Goal: Task Accomplishment & Management: Manage account settings

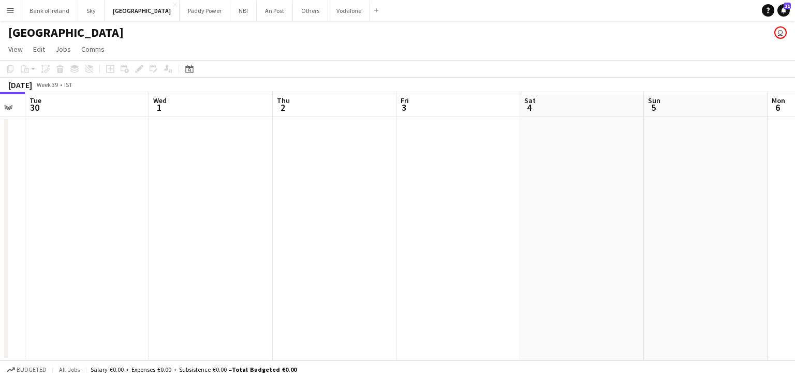
scroll to position [0, 471]
click at [328, 10] on button "Vodafone Close" at bounding box center [349, 11] width 42 height 20
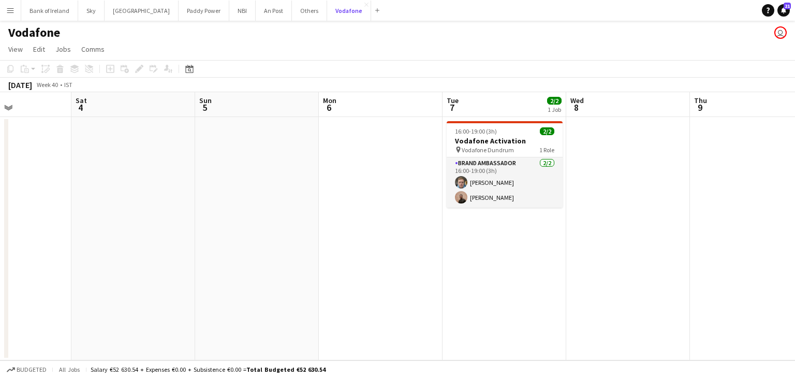
scroll to position [0, 424]
click at [292, 20] on button "Others Close" at bounding box center [309, 11] width 35 height 20
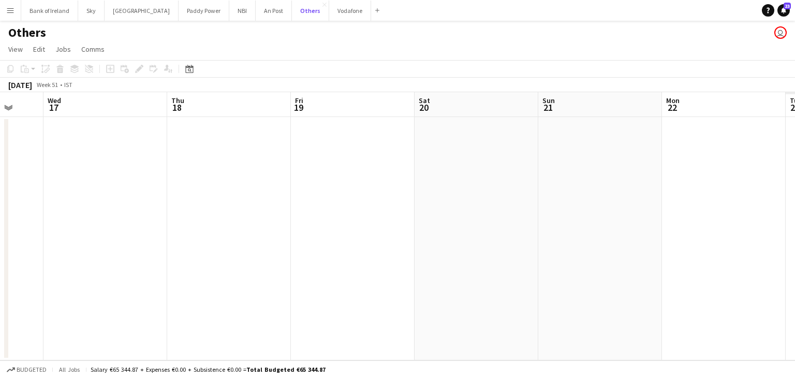
scroll to position [0, 366]
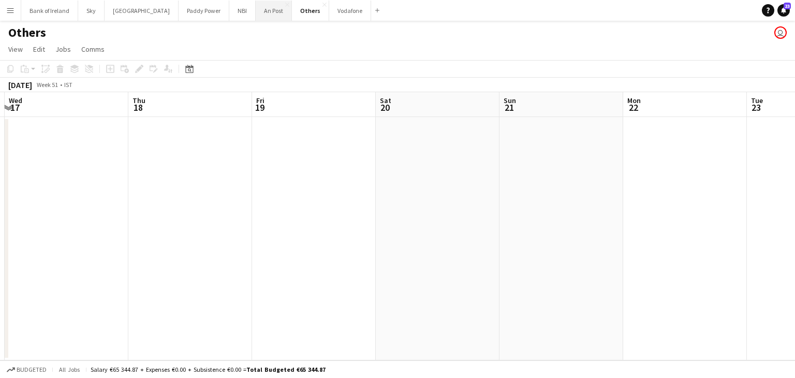
click at [256, 16] on button "An Post Close" at bounding box center [274, 11] width 36 height 20
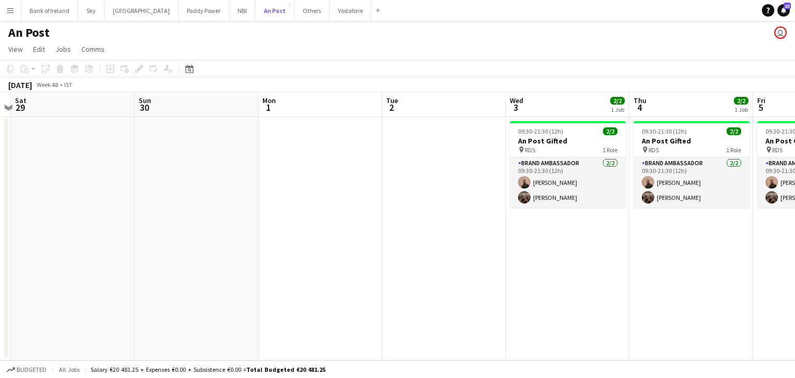
scroll to position [0, 235]
click at [51, 13] on button "Bank of Ireland Close" at bounding box center [49, 11] width 57 height 20
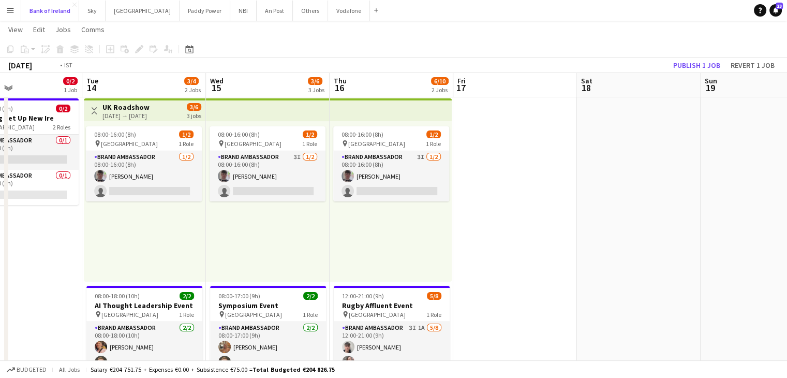
scroll to position [0, 376]
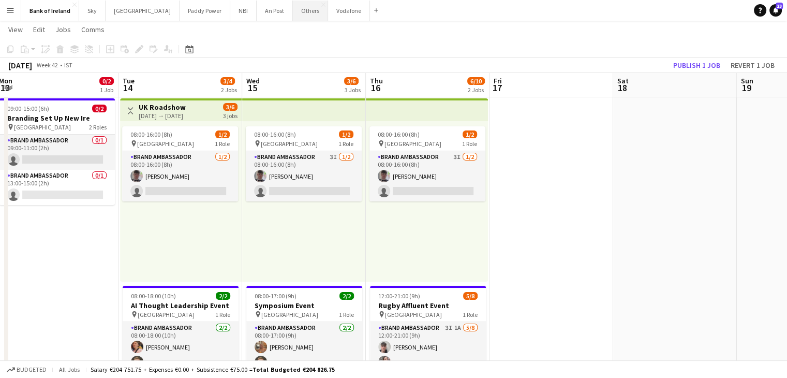
click at [293, 12] on button "Others Close" at bounding box center [310, 11] width 35 height 20
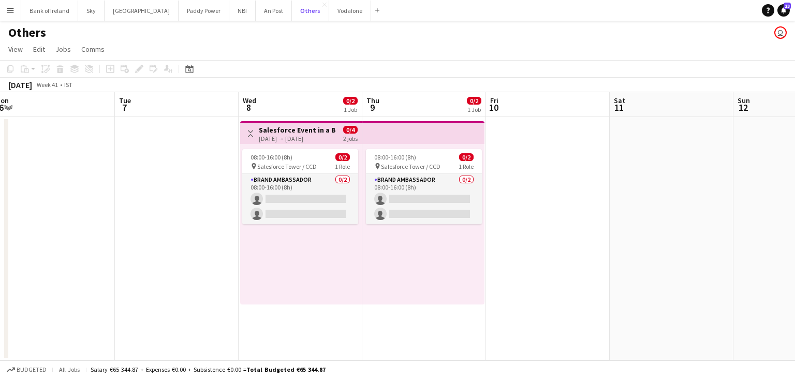
scroll to position [0, 257]
click at [256, 16] on button "An Post Close" at bounding box center [274, 11] width 36 height 20
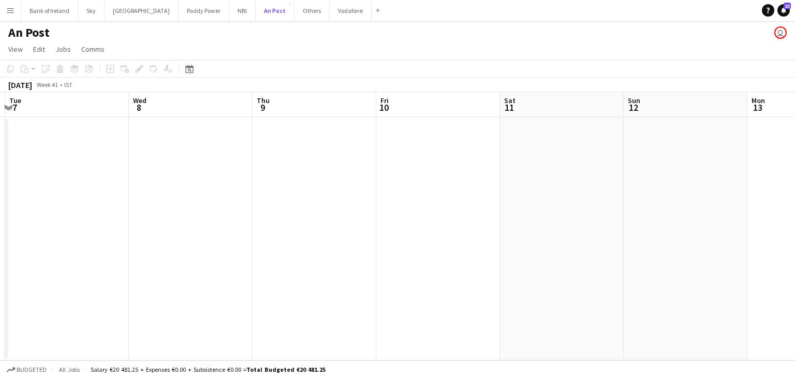
scroll to position [0, 365]
click at [82, 15] on button "Sky Close" at bounding box center [91, 11] width 26 height 20
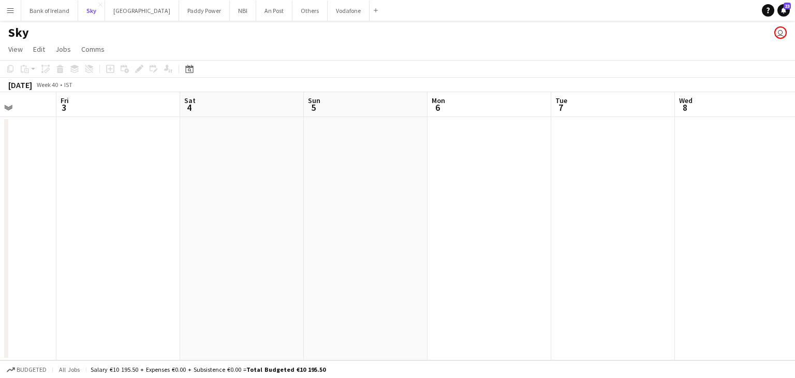
scroll to position [0, 321]
click at [59, 18] on button "Bank of Ireland Close" at bounding box center [49, 11] width 57 height 20
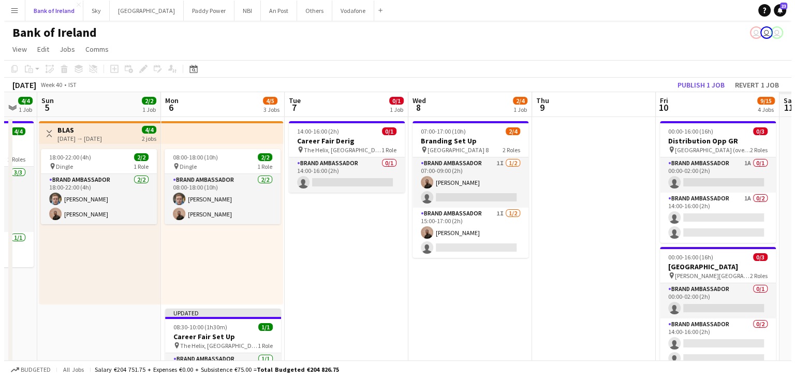
scroll to position [0, 329]
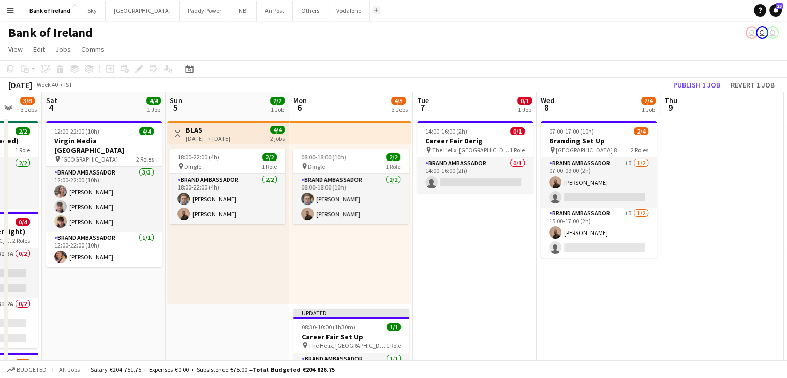
click at [374, 10] on app-icon "Add" at bounding box center [376, 10] width 4 height 4
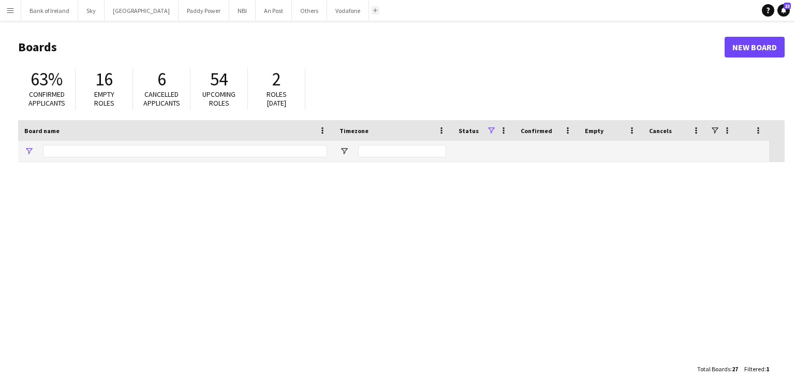
type input "********"
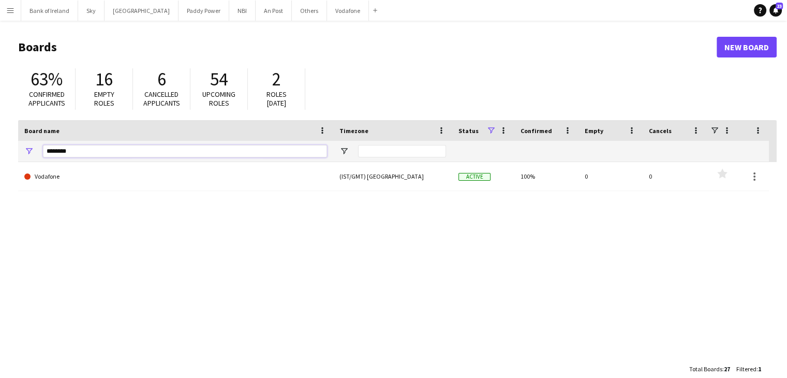
click at [254, 152] on input "********" at bounding box center [185, 151] width 284 height 12
type input "*****"
click at [292, 13] on button "Others Close" at bounding box center [309, 11] width 35 height 20
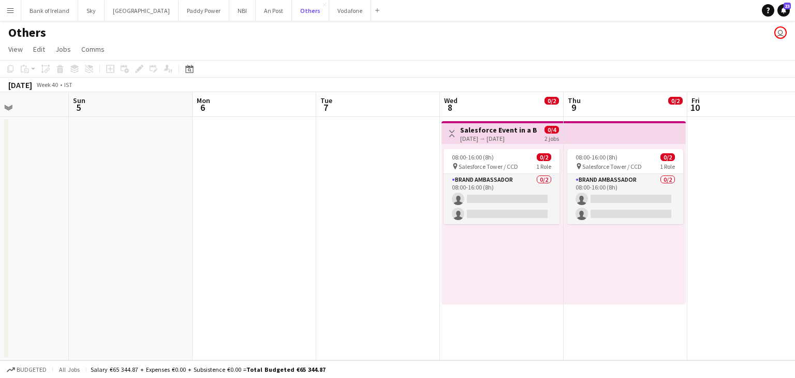
scroll to position [0, 302]
click at [500, 157] on div "08:00-16:00 (8h) 0/2" at bounding box center [501, 157] width 116 height 8
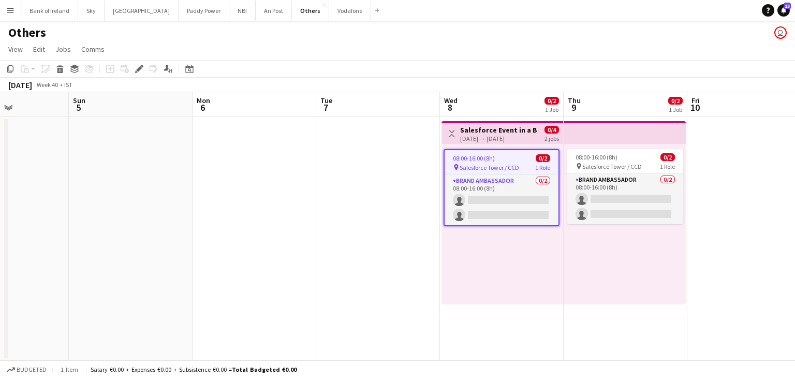
click at [302, 202] on app-date-cell at bounding box center [254, 238] width 124 height 243
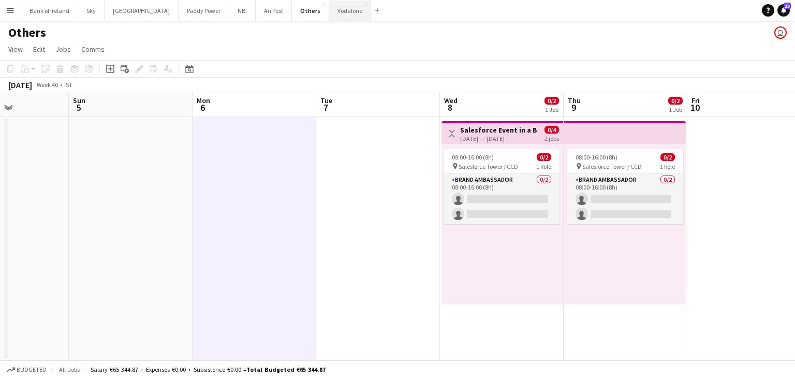
click at [329, 16] on button "Vodafone Close" at bounding box center [350, 11] width 42 height 20
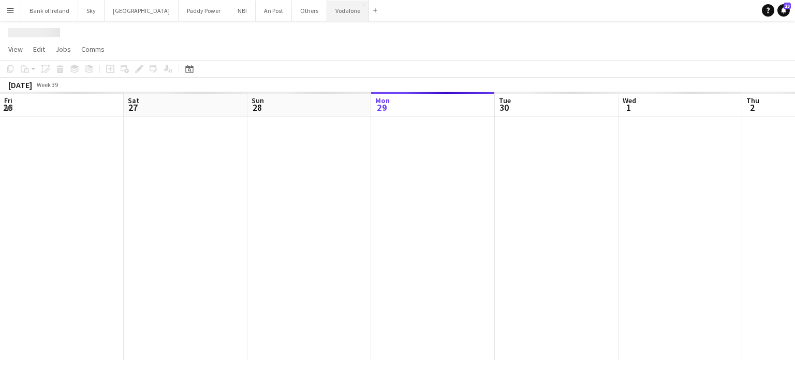
scroll to position [0, 247]
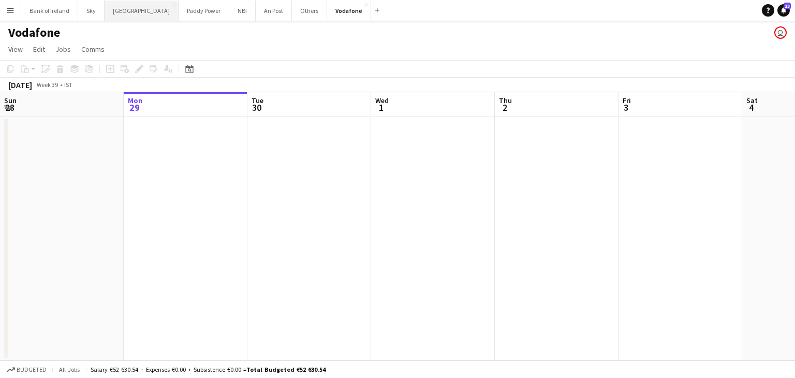
click at [121, 13] on button "[GEOGRAPHIC_DATA] Close" at bounding box center [141, 11] width 74 height 20
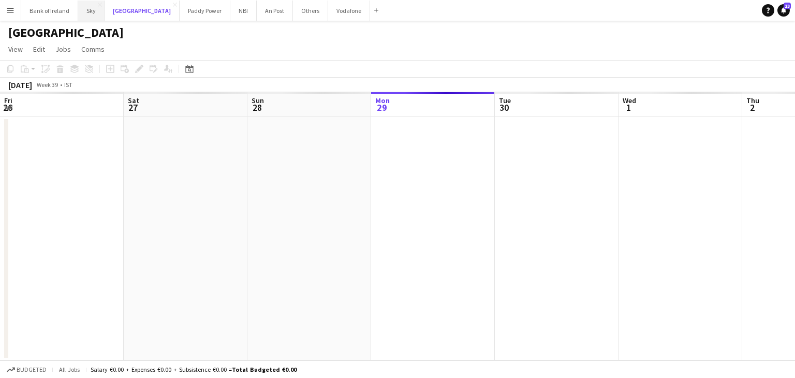
scroll to position [0, 247]
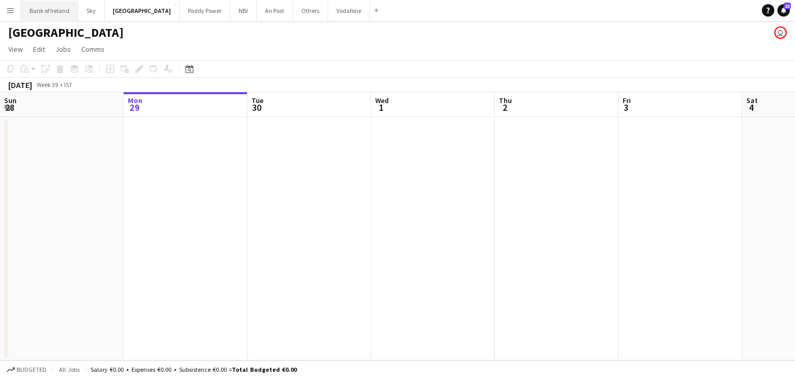
click at [65, 15] on button "Bank of Ireland Close" at bounding box center [49, 11] width 57 height 20
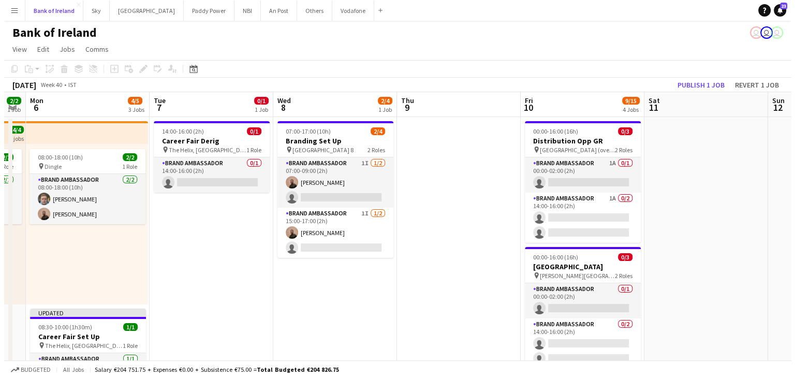
scroll to position [0, 474]
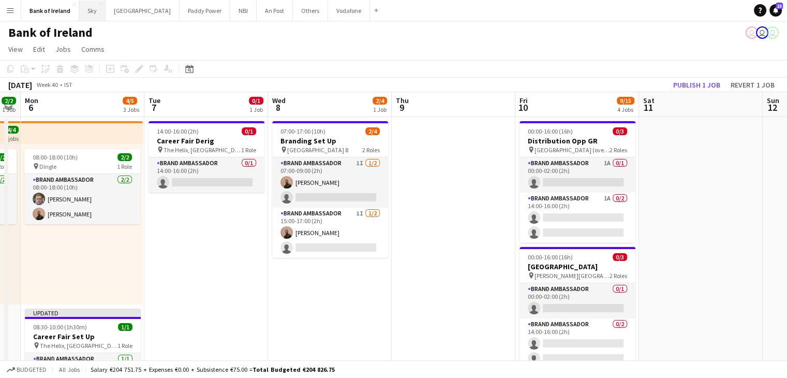
click at [94, 12] on button "Sky Close" at bounding box center [92, 11] width 26 height 20
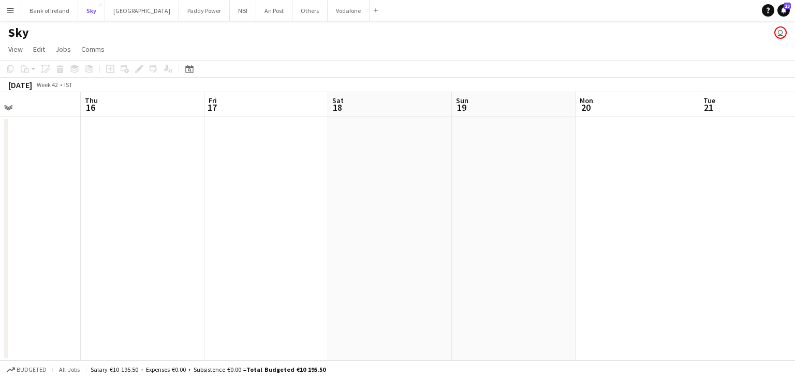
scroll to position [0, 413]
click at [122, 3] on button "[GEOGRAPHIC_DATA] Close" at bounding box center [142, 11] width 74 height 20
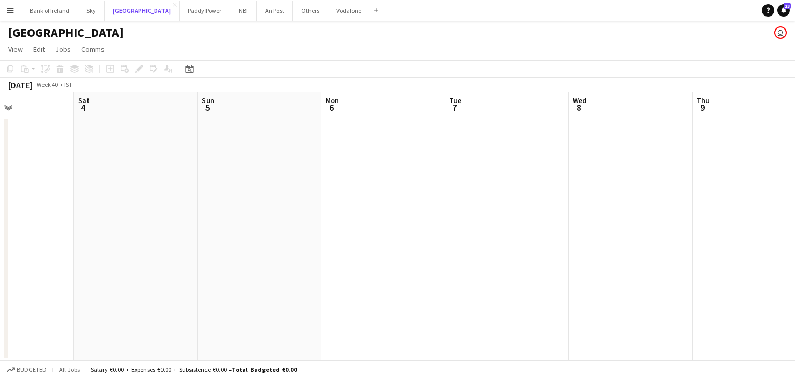
scroll to position [0, 333]
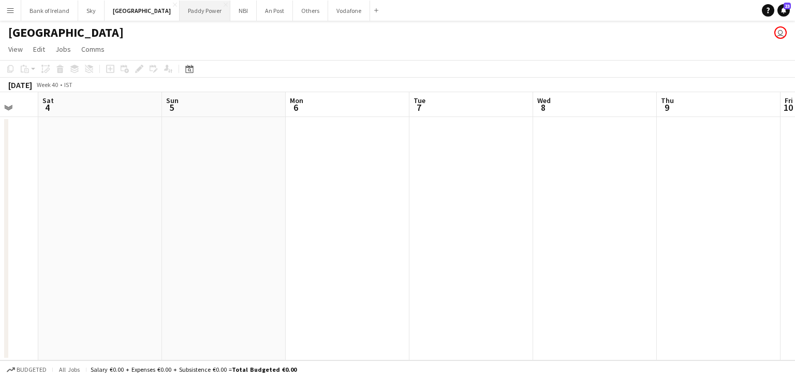
click at [179, 13] on button "Paddy Power Close" at bounding box center [204, 11] width 51 height 20
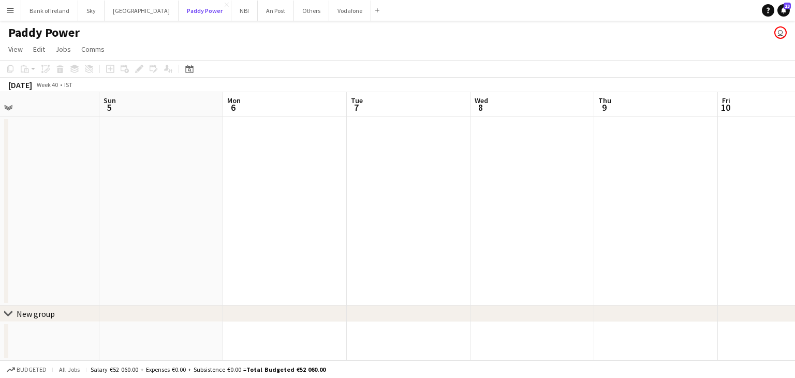
scroll to position [0, 476]
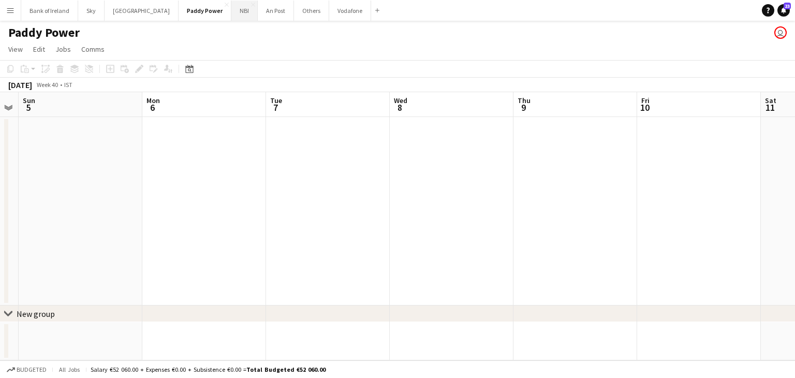
click at [231, 14] on button "NBI Close" at bounding box center [244, 11] width 26 height 20
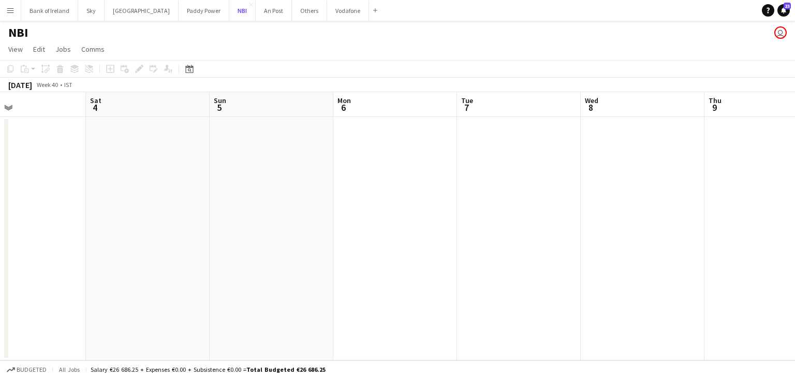
scroll to position [0, 409]
click at [256, 16] on button "An Post Close" at bounding box center [274, 11] width 36 height 20
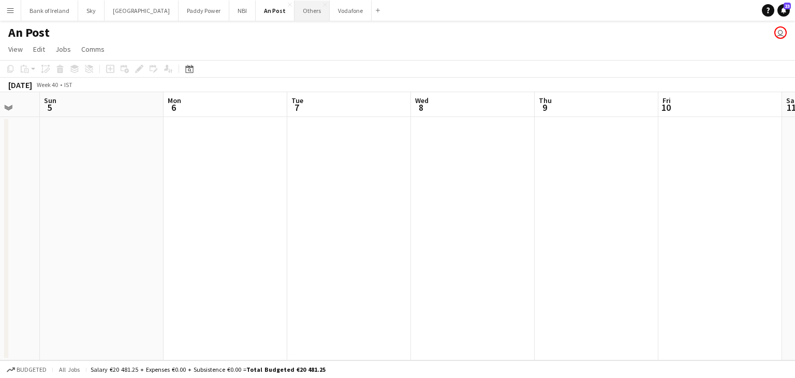
click at [294, 19] on button "Others Close" at bounding box center [311, 11] width 35 height 20
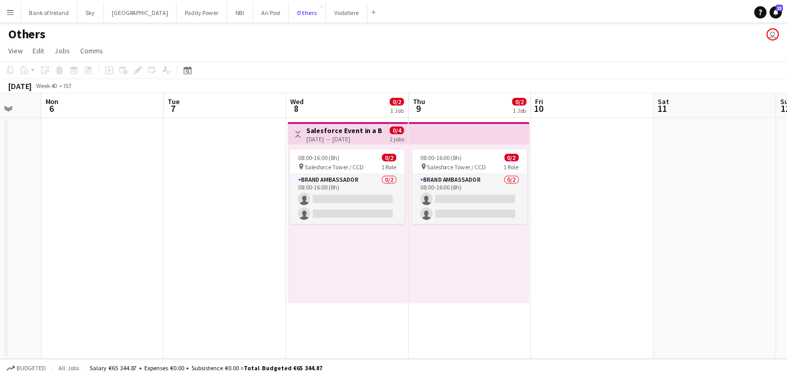
scroll to position [0, 453]
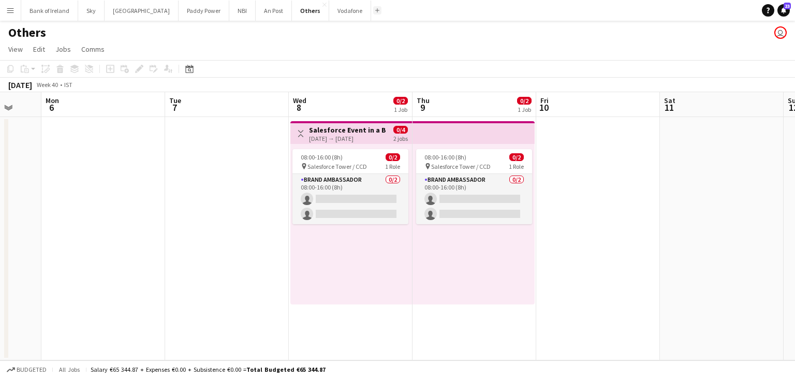
click at [373, 13] on button "Add" at bounding box center [377, 10] width 8 height 8
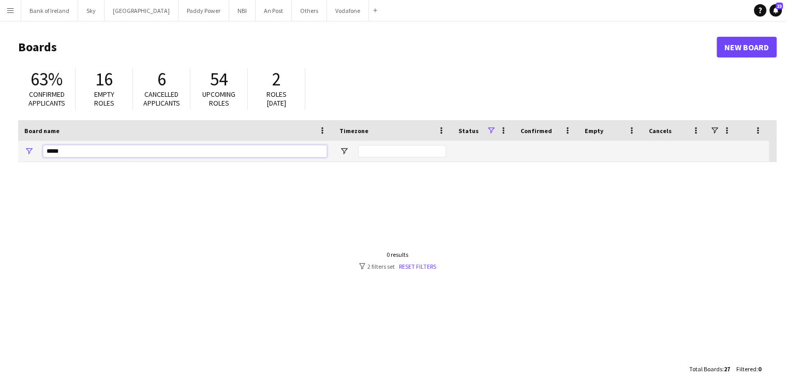
click at [191, 152] on input "*****" at bounding box center [185, 151] width 284 height 12
type input "*"
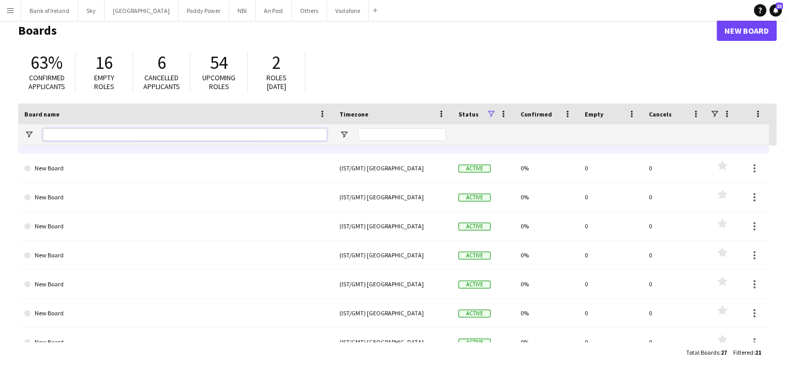
scroll to position [314, 0]
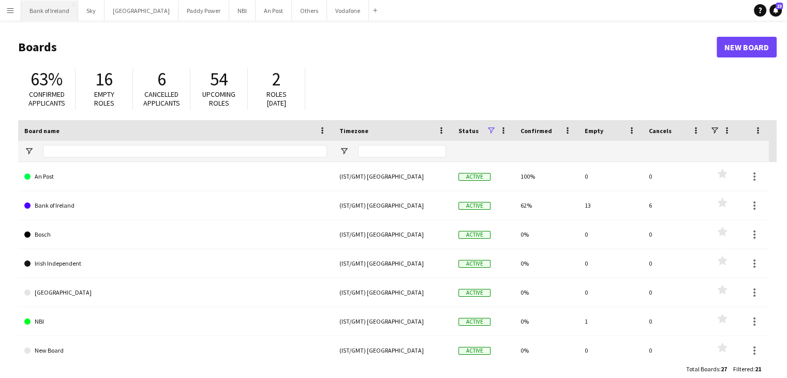
click at [46, 14] on button "Bank of Ireland Close" at bounding box center [49, 11] width 57 height 20
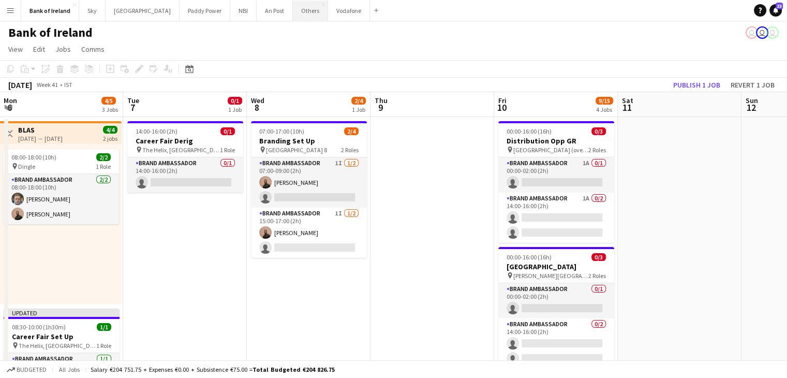
click at [293, 9] on button "Others Close" at bounding box center [310, 11] width 35 height 20
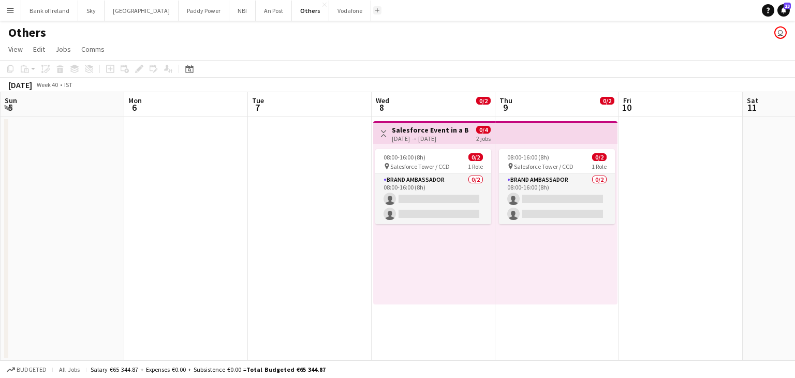
click at [375, 11] on app-icon "Add" at bounding box center [377, 10] width 4 height 4
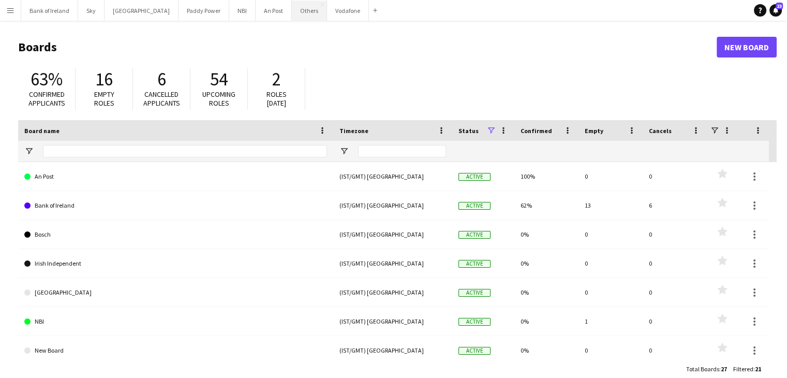
click at [292, 17] on button "Others Close" at bounding box center [309, 11] width 35 height 20
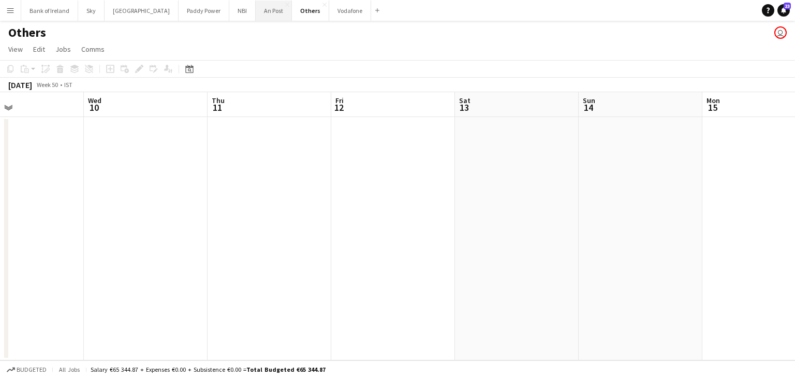
click at [256, 15] on button "An Post Close" at bounding box center [274, 11] width 36 height 20
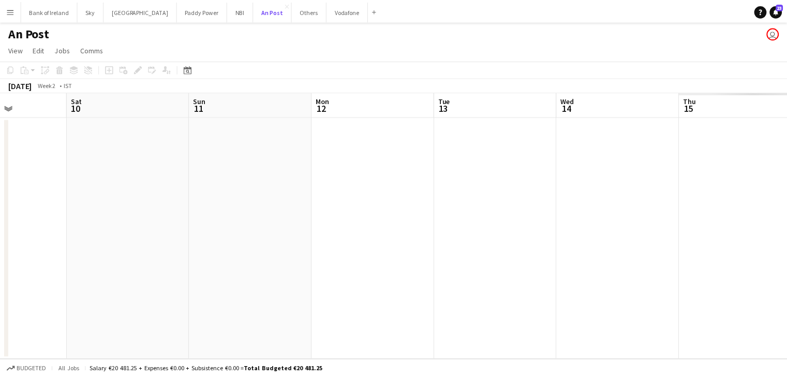
scroll to position [0, 444]
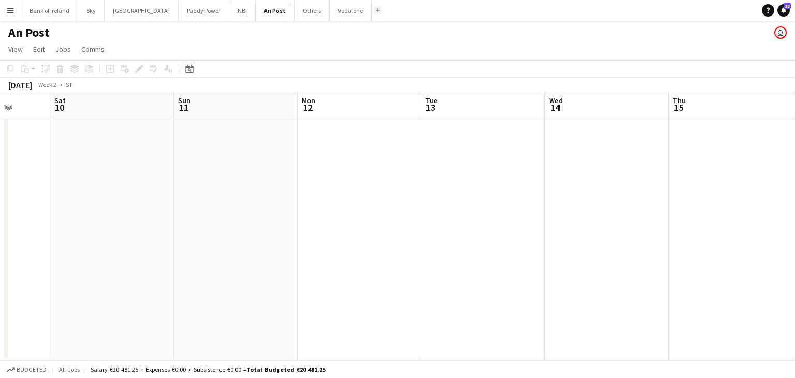
click at [376, 10] on app-icon "Add" at bounding box center [378, 10] width 4 height 4
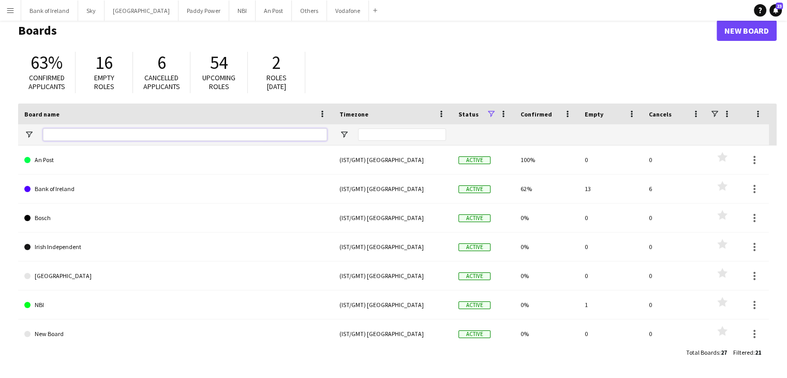
click at [199, 132] on input "Board name Filter Input" at bounding box center [185, 134] width 284 height 12
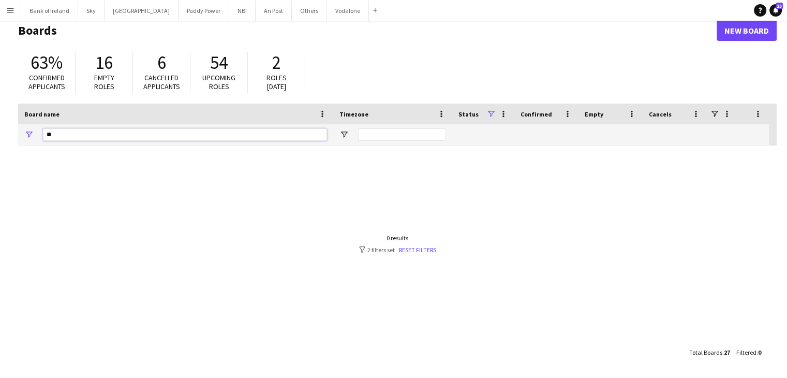
type input "*"
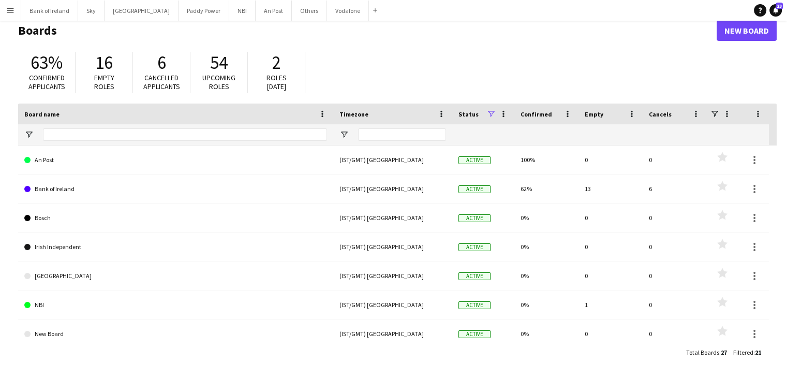
click at [12, 15] on button "Menu" at bounding box center [10, 10] width 21 height 21
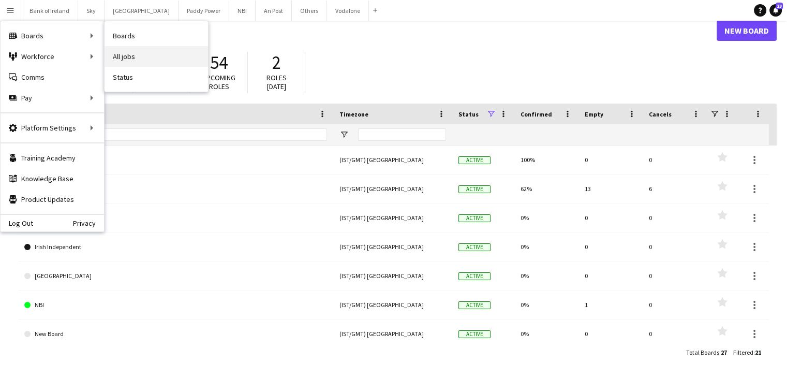
click at [160, 58] on link "All jobs" at bounding box center [155, 56] width 103 height 21
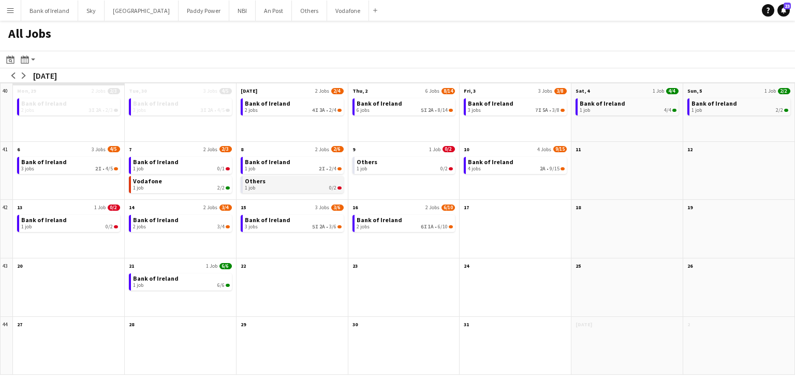
click at [310, 185] on div "1 job 0/2" at bounding box center [293, 188] width 97 height 6
click at [29, 13] on button "Bank of Ireland Close" at bounding box center [49, 11] width 57 height 20
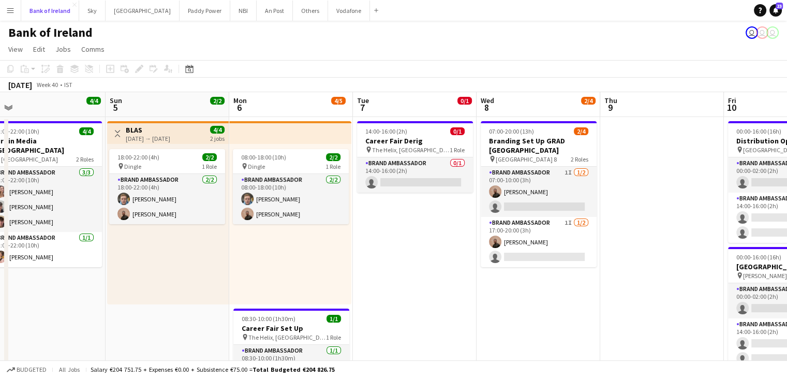
scroll to position [0, 277]
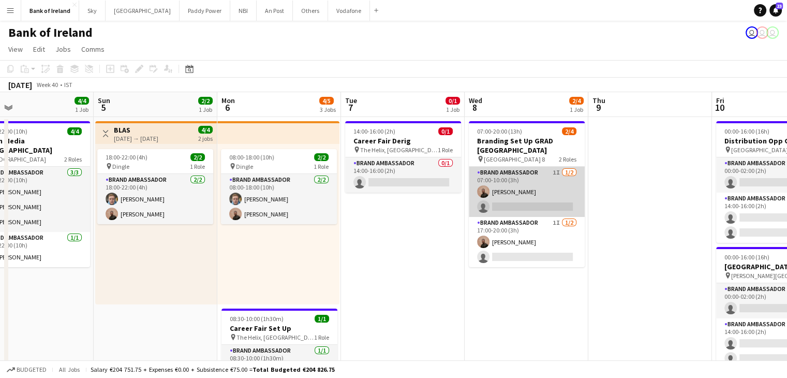
click at [500, 206] on app-card-role "Brand Ambassador 1I [DATE] 07:00-10:00 (3h) [PERSON_NAME] single-neutral-actions" at bounding box center [527, 192] width 116 height 50
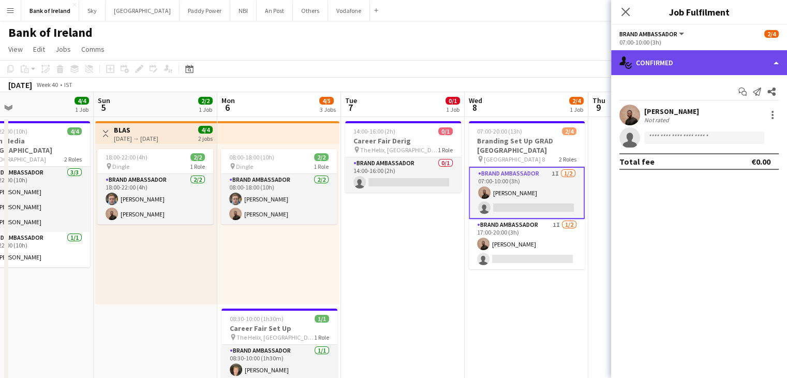
click at [654, 72] on div "single-neutral-actions-check-2 Confirmed" at bounding box center [699, 62] width 176 height 25
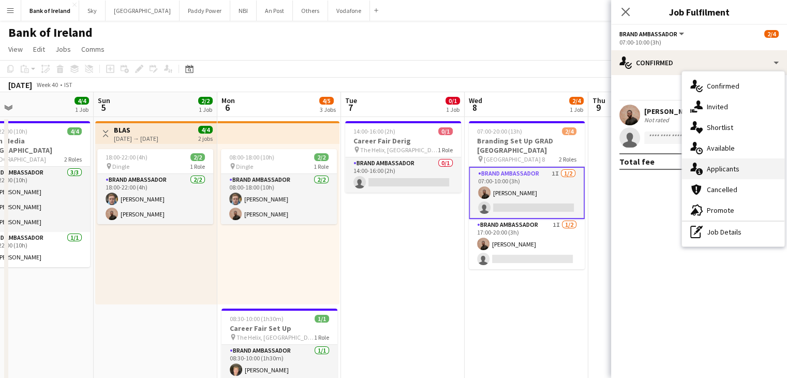
click at [728, 170] on span "Applicants" at bounding box center [723, 168] width 33 height 9
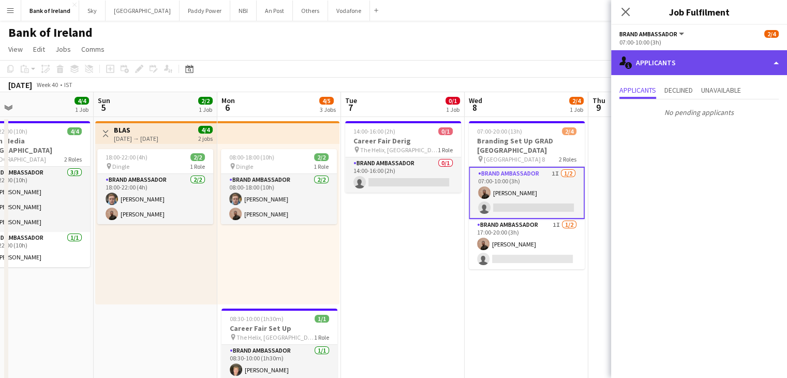
click at [637, 59] on div "single-neutral-actions-information Applicants" at bounding box center [699, 62] width 176 height 25
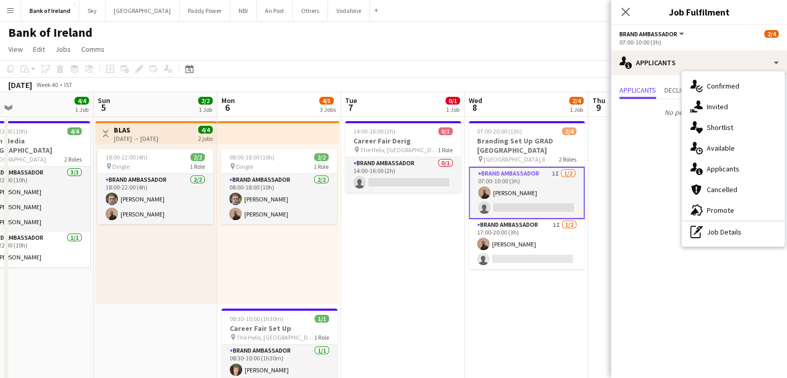
click at [702, 110] on div "single-neutral-actions-share-1 Invited" at bounding box center [733, 106] width 102 height 21
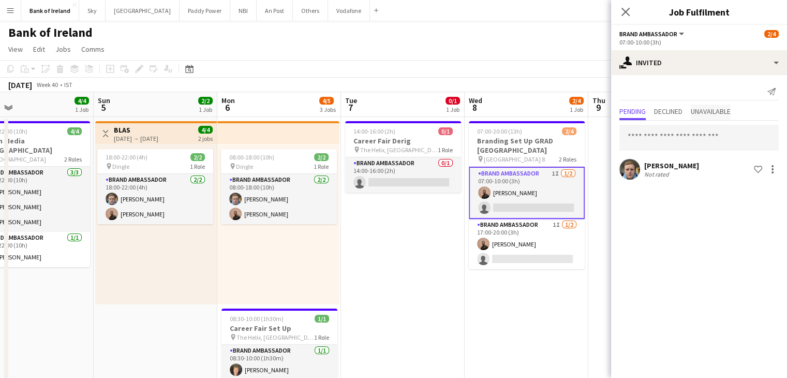
click at [699, 115] on span "Unavailable" at bounding box center [711, 111] width 40 height 7
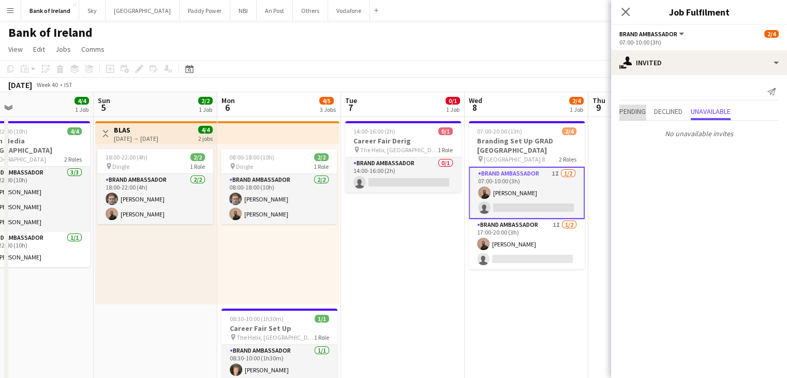
click at [642, 114] on span "Pending" at bounding box center [632, 111] width 26 height 7
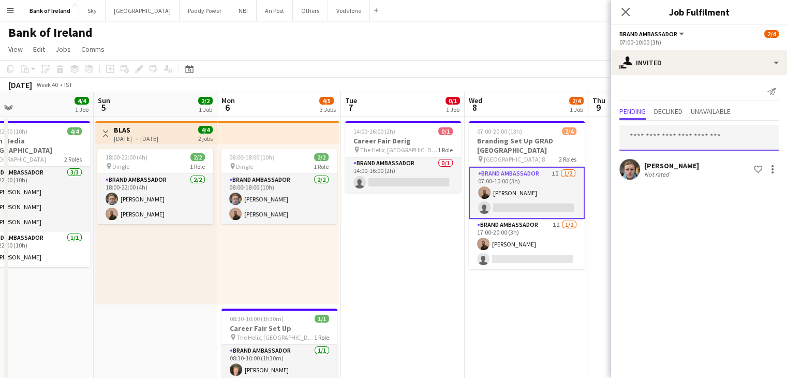
click at [643, 133] on input "text" at bounding box center [698, 138] width 159 height 26
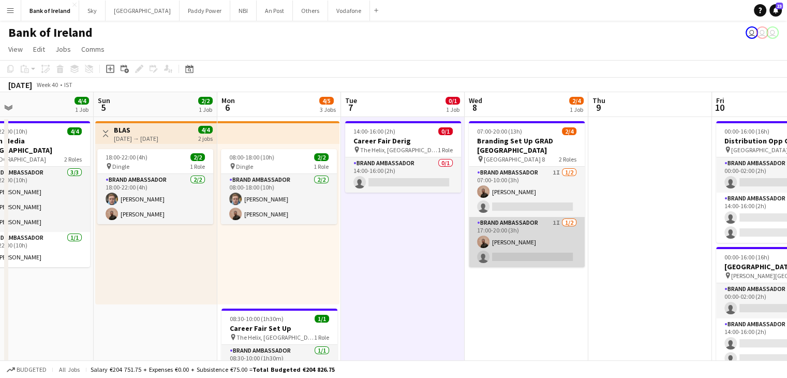
click at [519, 244] on app-card-role "Brand Ambassador 1I [DATE] 17:00-20:00 (3h) [PERSON_NAME] single-neutral-actions" at bounding box center [527, 242] width 116 height 50
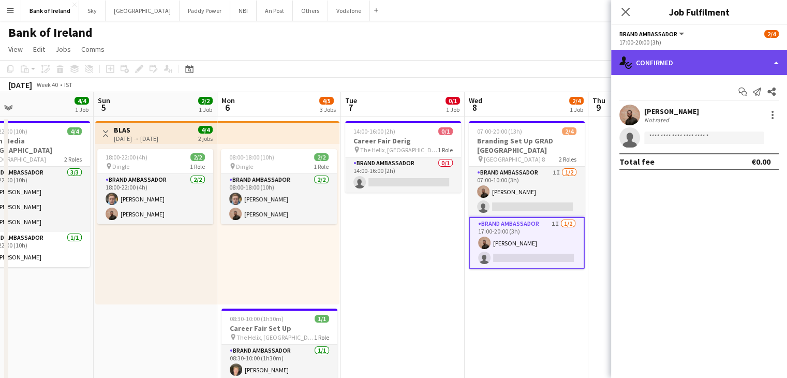
click at [747, 59] on div "single-neutral-actions-check-2 Confirmed" at bounding box center [699, 62] width 176 height 25
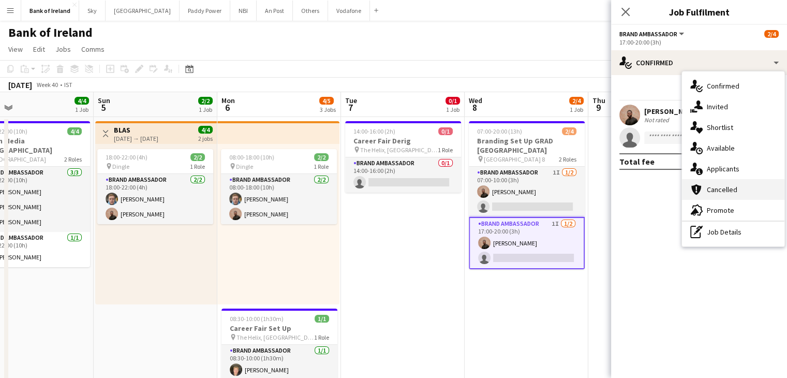
click at [729, 181] on div "cancellation Cancelled" at bounding box center [733, 189] width 102 height 21
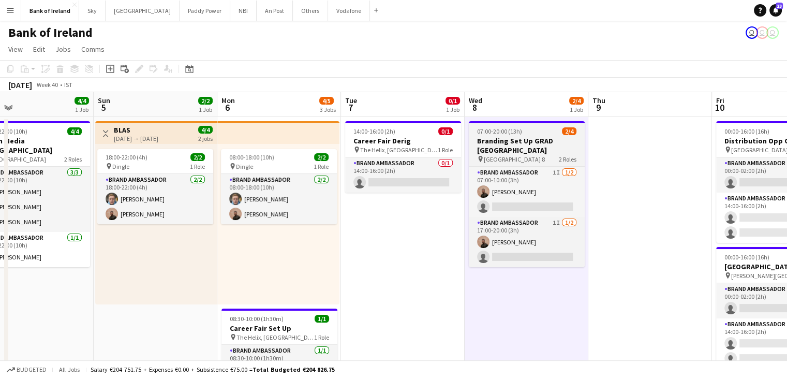
click at [536, 167] on app-card-role "Brand Ambassador 1I [DATE] 07:00-10:00 (3h) [PERSON_NAME] single-neutral-actions" at bounding box center [527, 192] width 116 height 50
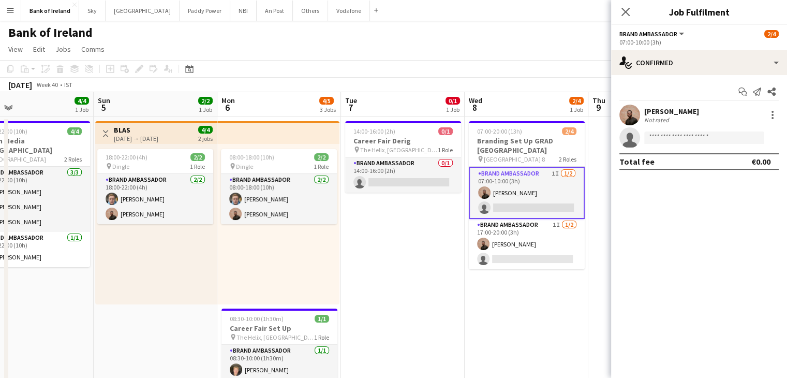
click at [538, 185] on app-card-role "Brand Ambassador 1I [DATE] 07:00-10:00 (3h) [PERSON_NAME] single-neutral-actions" at bounding box center [527, 193] width 116 height 52
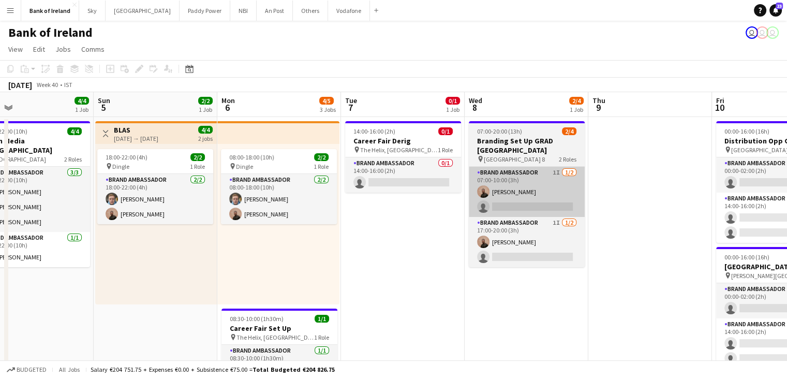
click at [552, 182] on app-card-role "Brand Ambassador 1I [DATE] 07:00-10:00 (3h) [PERSON_NAME] single-neutral-actions" at bounding box center [527, 192] width 116 height 50
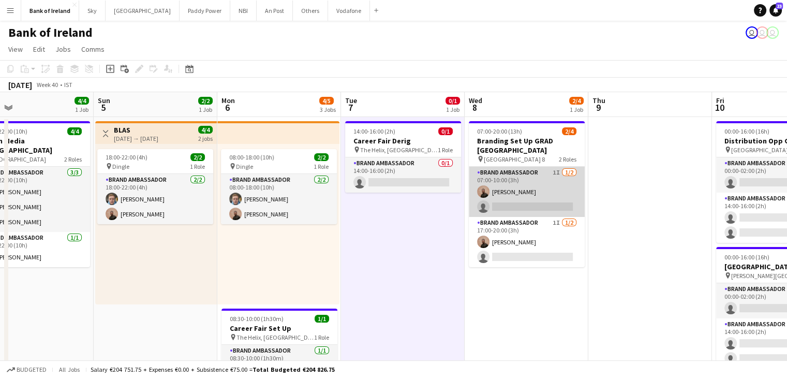
click at [548, 199] on app-card-role "Brand Ambassador 1I [DATE] 07:00-10:00 (3h) [PERSON_NAME] single-neutral-actions" at bounding box center [527, 192] width 116 height 50
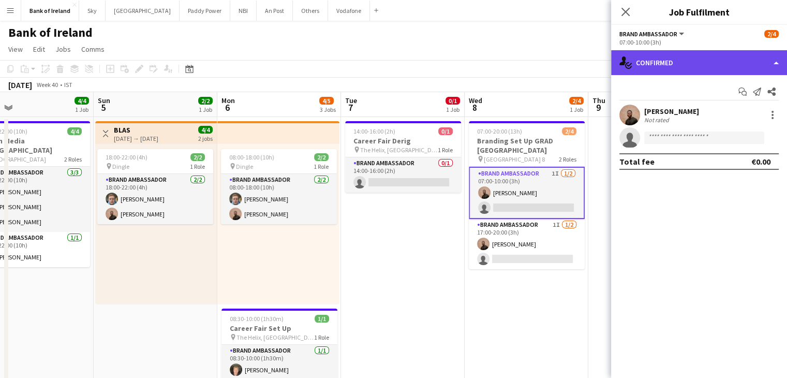
click at [658, 74] on div "single-neutral-actions-check-2 Confirmed" at bounding box center [699, 62] width 176 height 25
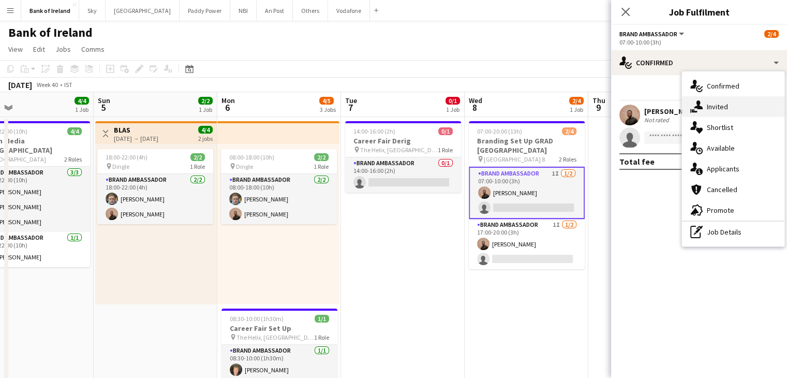
click at [703, 108] on div "single-neutral-actions-share-1 Invited" at bounding box center [733, 106] width 102 height 21
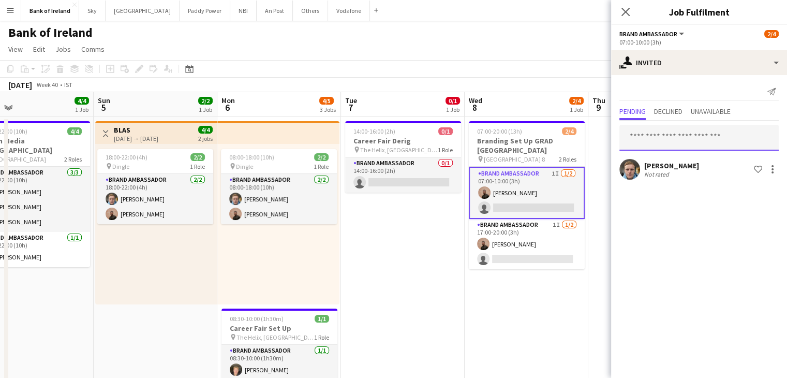
click at [680, 137] on input "text" at bounding box center [698, 138] width 159 height 26
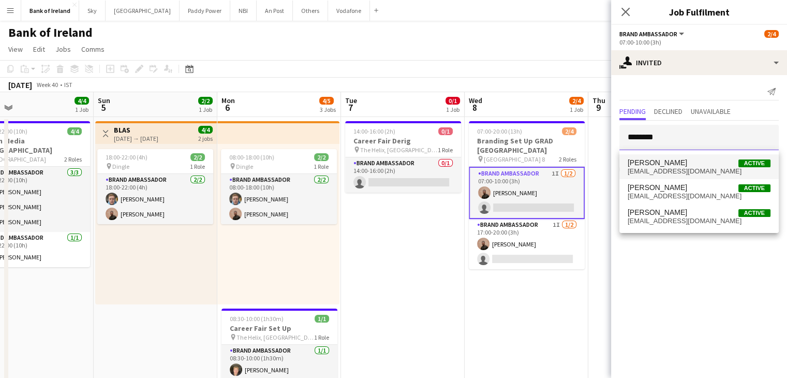
type input "*******"
click at [679, 167] on span "[EMAIL_ADDRESS][DOMAIN_NAME]" at bounding box center [698, 171] width 143 height 8
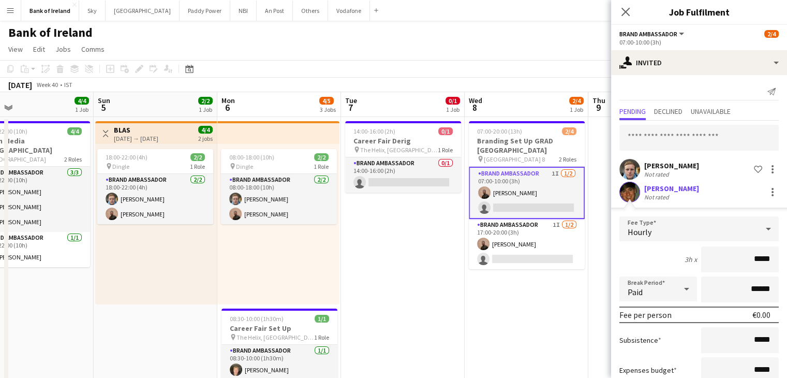
scroll to position [68, 0]
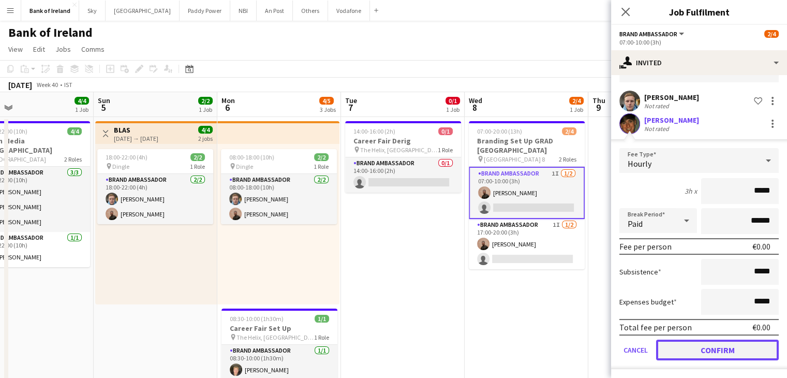
click at [695, 348] on button "Confirm" at bounding box center [717, 349] width 123 height 21
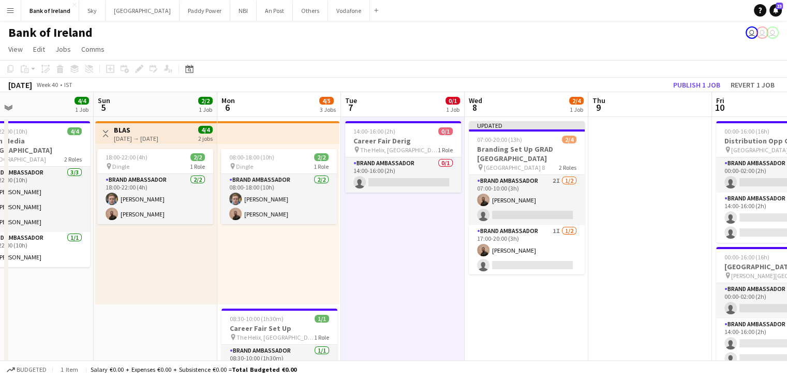
scroll to position [0, 278]
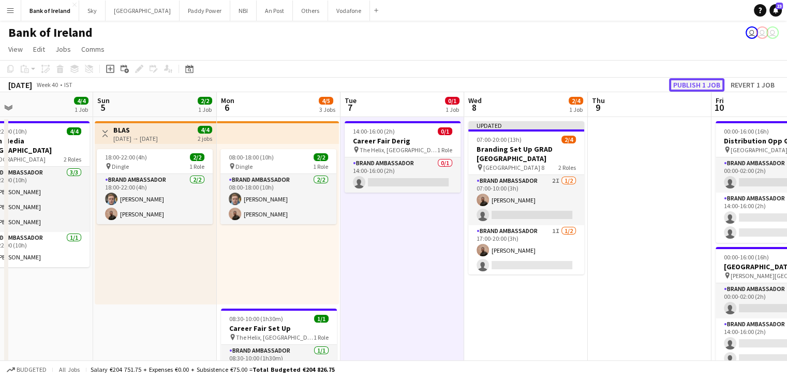
click at [679, 83] on button "Publish 1 job" at bounding box center [696, 84] width 55 height 13
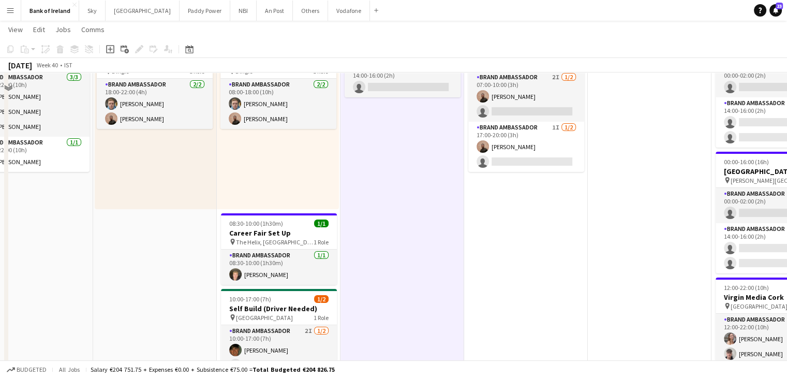
scroll to position [0, 0]
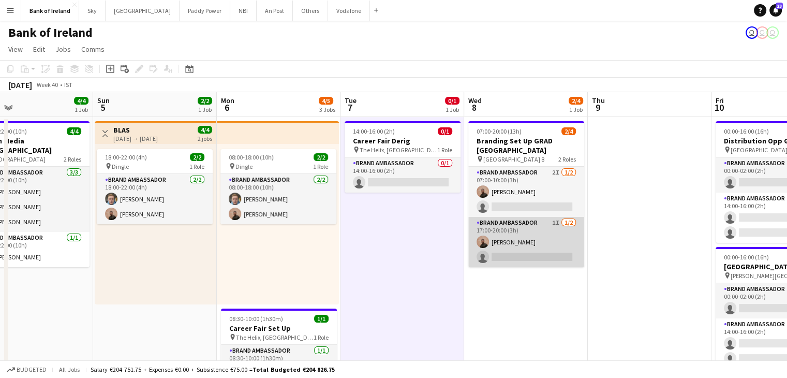
click at [480, 243] on app-user-avatar at bounding box center [482, 241] width 12 height 12
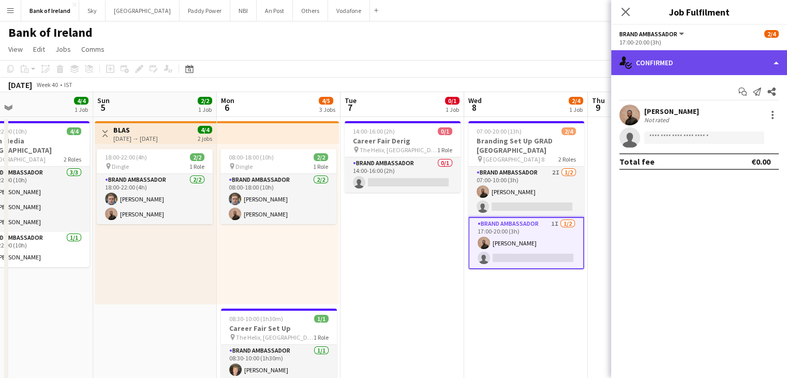
click at [684, 70] on div "single-neutral-actions-check-2 Confirmed" at bounding box center [699, 62] width 176 height 25
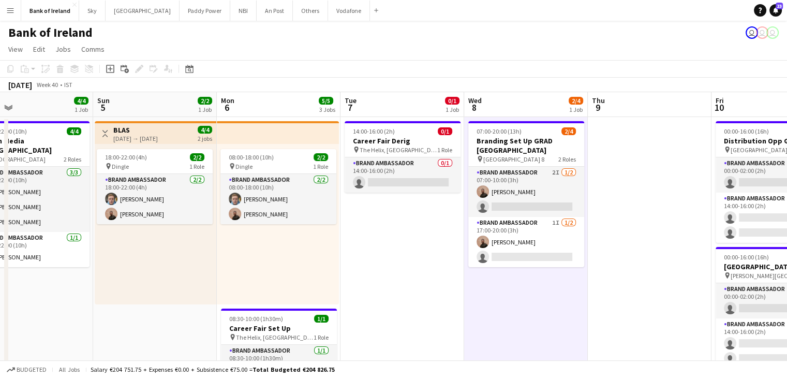
drag, startPoint x: 633, startPoint y: 176, endPoint x: 627, endPoint y: 168, distance: 10.8
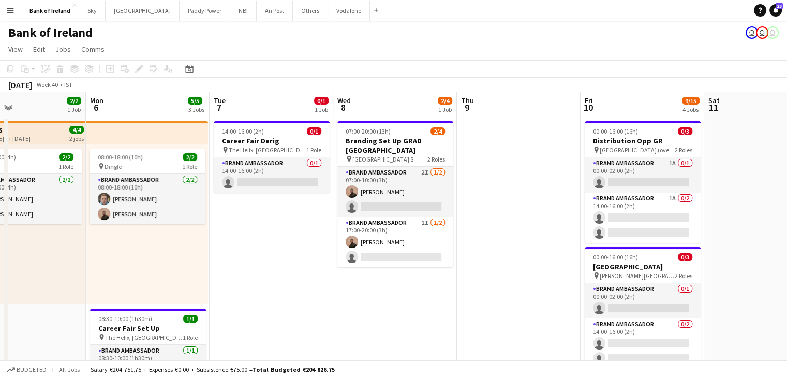
scroll to position [0, 410]
drag, startPoint x: 625, startPoint y: 151, endPoint x: 493, endPoint y: 174, distance: 133.5
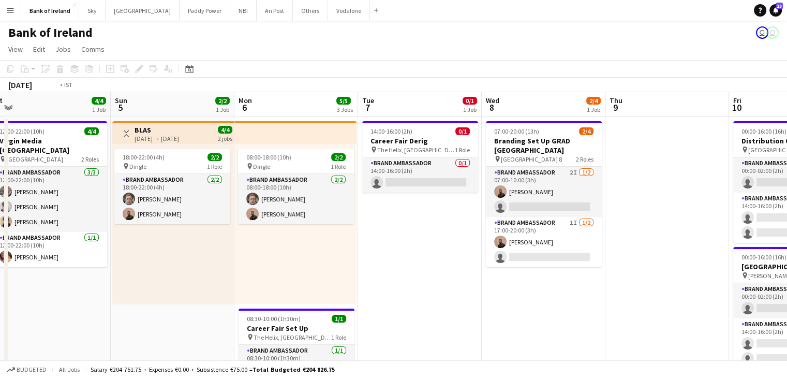
scroll to position [0, 268]
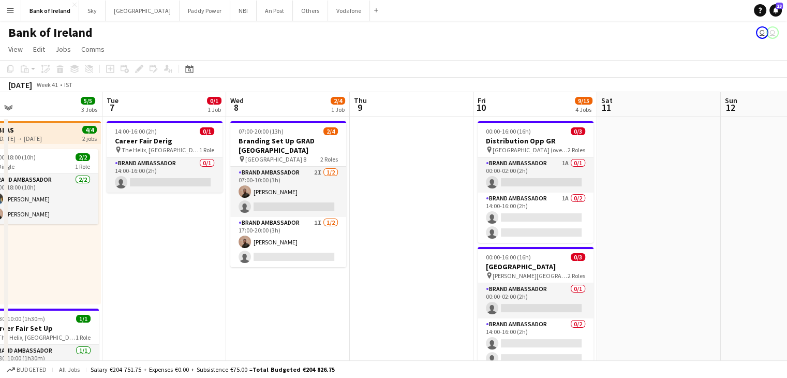
drag, startPoint x: 728, startPoint y: 175, endPoint x: 622, endPoint y: 191, distance: 107.2
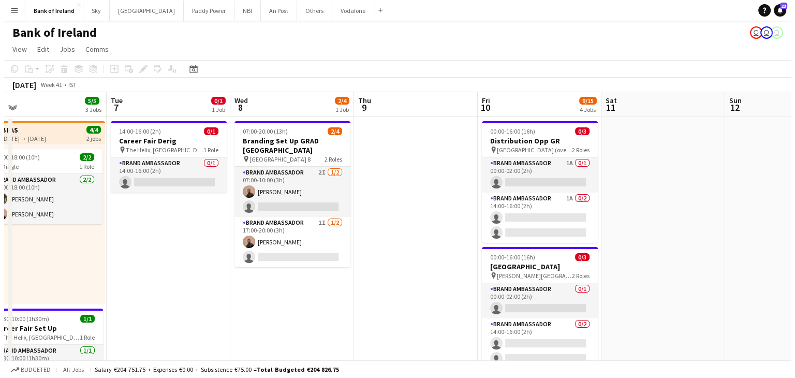
scroll to position [0, 269]
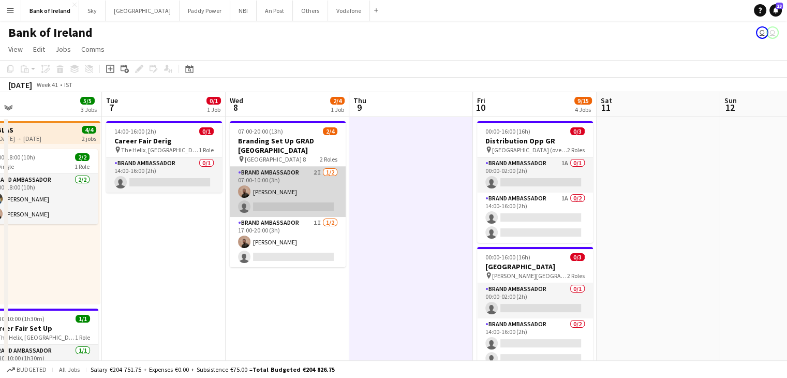
click at [279, 183] on app-card-role "Brand Ambassador 2I [DATE] 07:00-10:00 (3h) [PERSON_NAME] single-neutral-actions" at bounding box center [288, 192] width 116 height 50
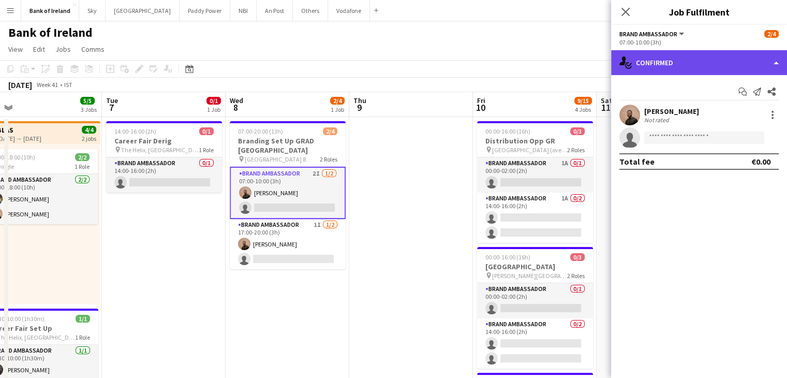
click at [736, 65] on div "single-neutral-actions-check-2 Confirmed" at bounding box center [699, 62] width 176 height 25
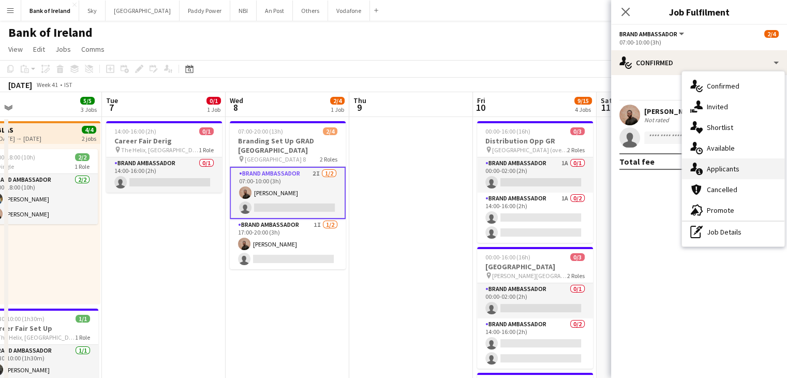
click at [737, 165] on span "Applicants" at bounding box center [723, 168] width 33 height 9
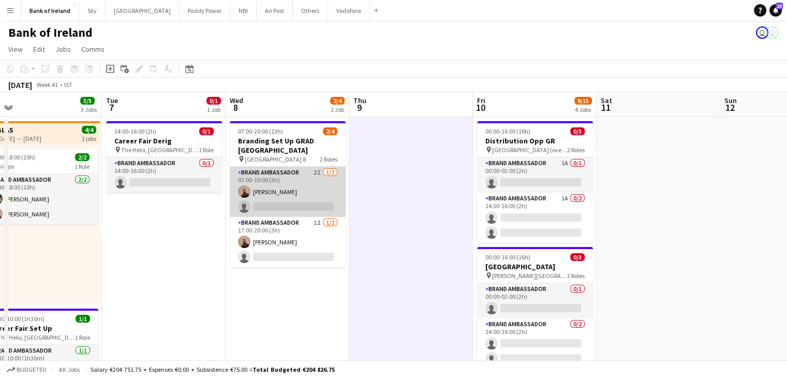
click at [300, 195] on app-card-role "Brand Ambassador 2I [DATE] 07:00-10:00 (3h) [PERSON_NAME] single-neutral-actions" at bounding box center [288, 192] width 116 height 50
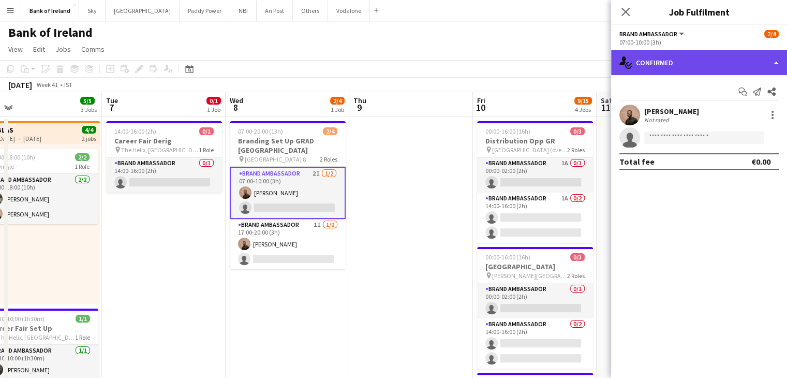
click at [664, 61] on div "single-neutral-actions-check-2 Confirmed" at bounding box center [699, 62] width 176 height 25
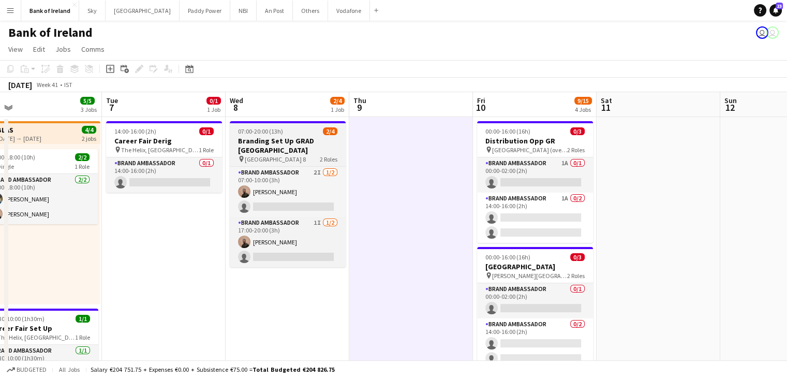
click at [282, 138] on h3 "Branding Set Up GRAD [GEOGRAPHIC_DATA]" at bounding box center [288, 145] width 116 height 19
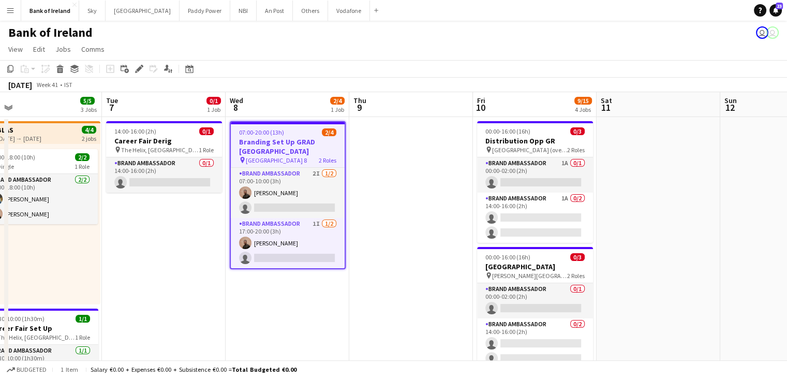
click at [267, 107] on app-board-header-date "Wed 8 2/4 1 Job" at bounding box center [288, 104] width 124 height 25
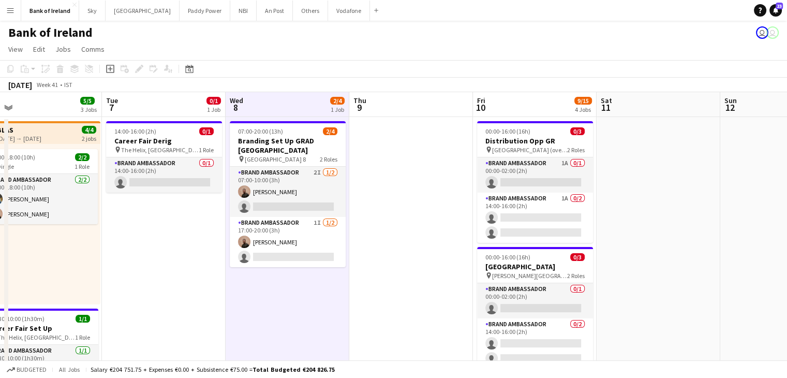
click at [267, 106] on app-board-header-date "Wed 8 2/4 1 Job" at bounding box center [288, 104] width 124 height 25
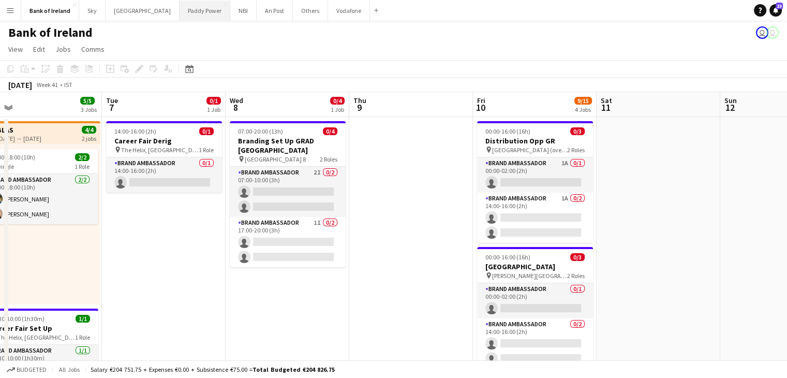
click at [179, 17] on button "Paddy Power Close" at bounding box center [204, 11] width 51 height 20
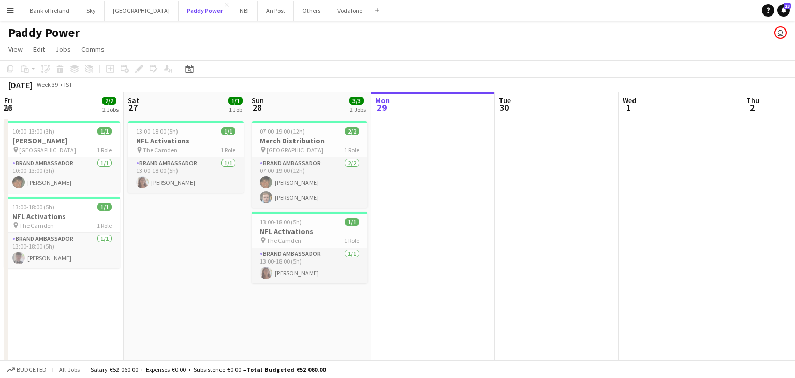
scroll to position [0, 213]
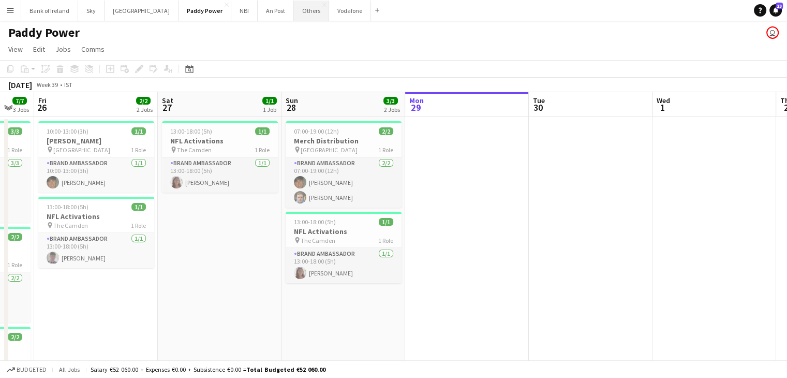
click at [294, 17] on button "Others Close" at bounding box center [311, 11] width 35 height 20
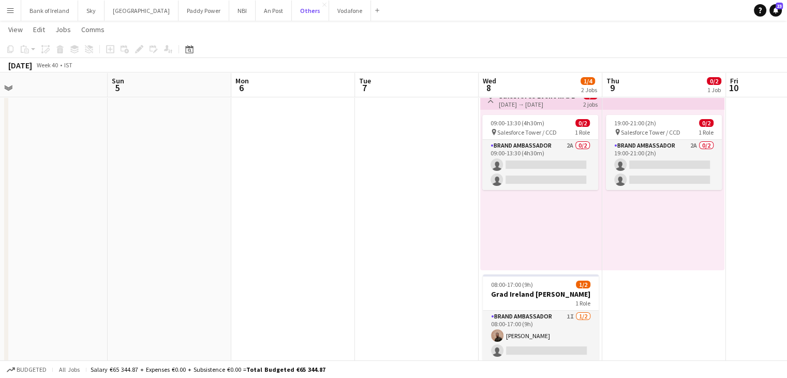
scroll to position [64, 0]
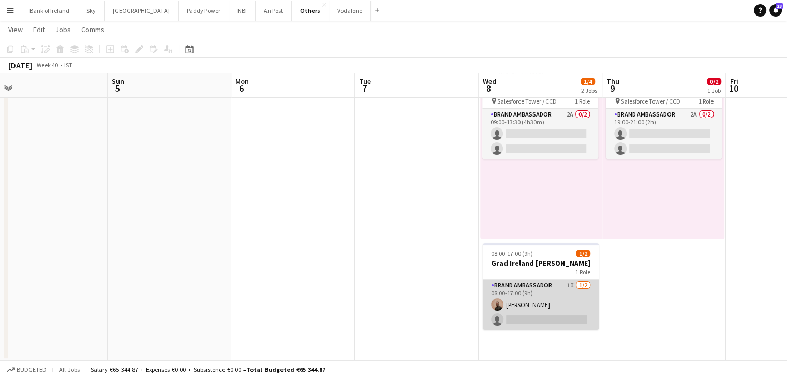
click at [544, 302] on app-card-role "Brand Ambassador 1I [DATE] 08:00-17:00 (9h) [PERSON_NAME] single-neutral-actions" at bounding box center [541, 304] width 116 height 50
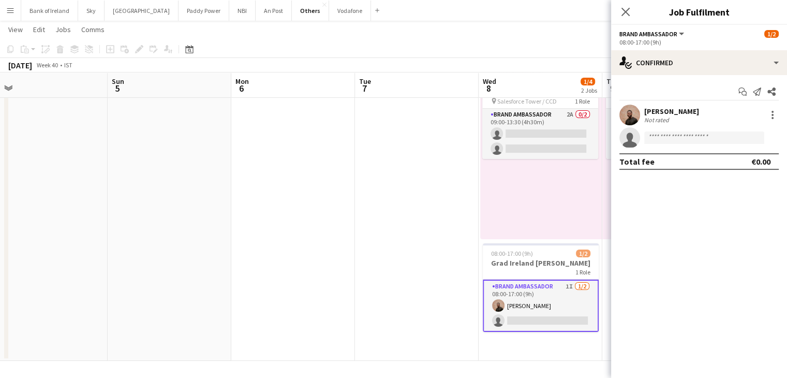
click at [667, 77] on div "Start chat Send notification Share [PERSON_NAME] Not rated single-neutral-actio…" at bounding box center [699, 126] width 176 height 103
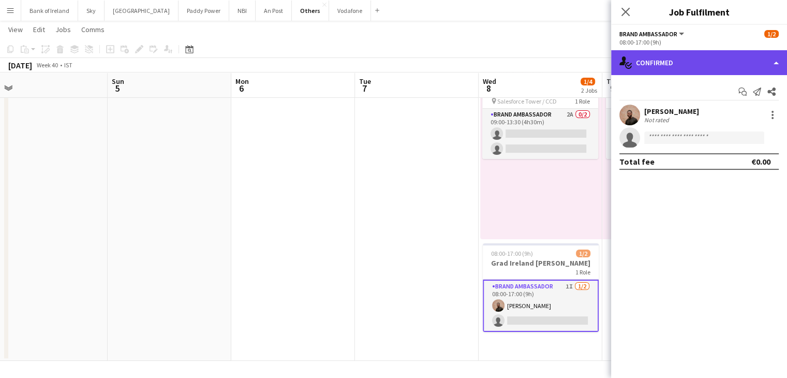
click at [666, 73] on div "single-neutral-actions-check-2 Confirmed" at bounding box center [699, 62] width 176 height 25
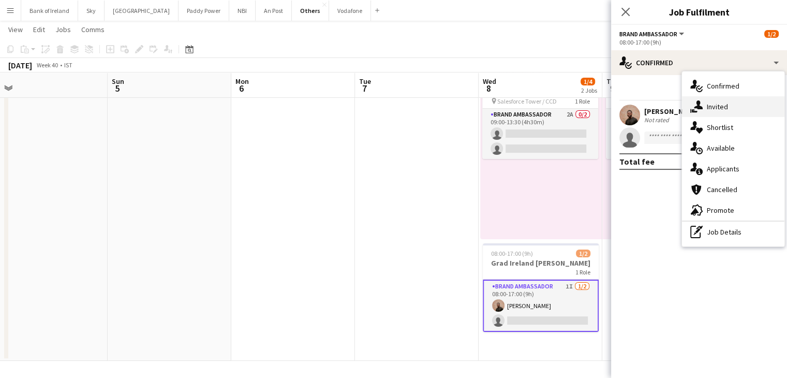
click at [720, 104] on span "Invited" at bounding box center [717, 106] width 21 height 9
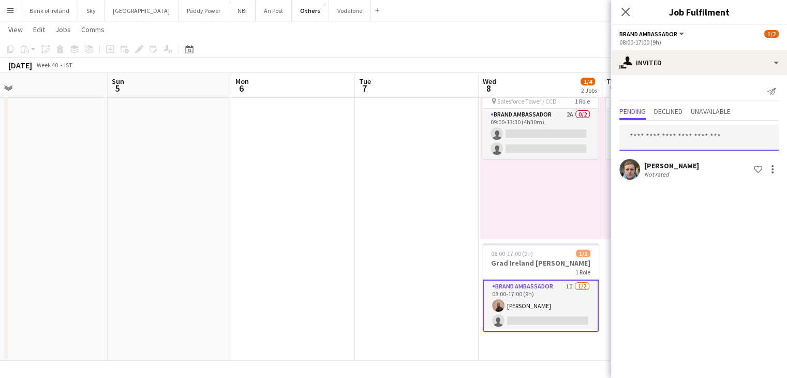
click at [685, 138] on input "text" at bounding box center [698, 138] width 159 height 26
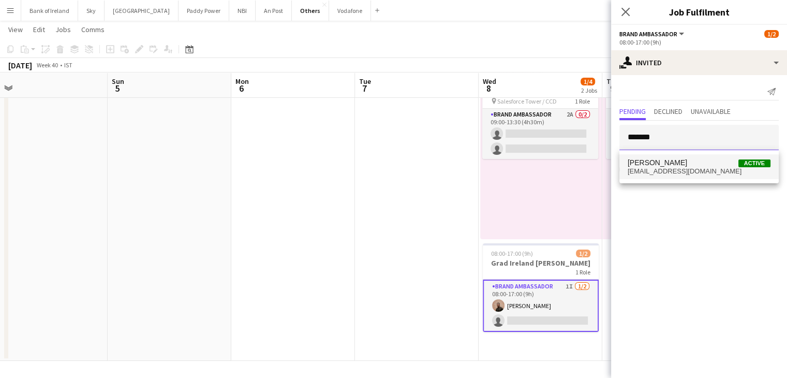
type input "*******"
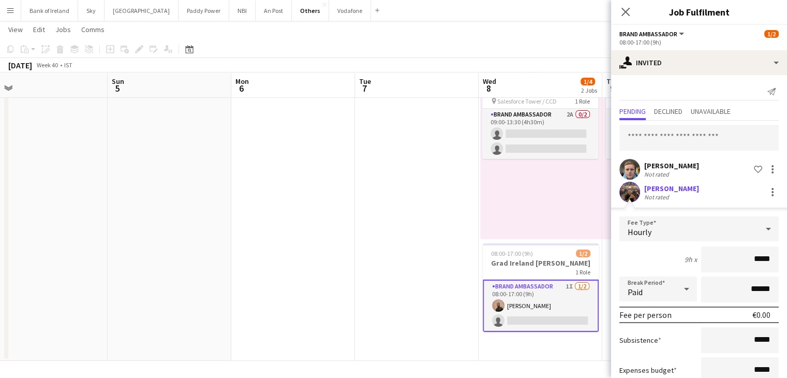
scroll to position [68, 0]
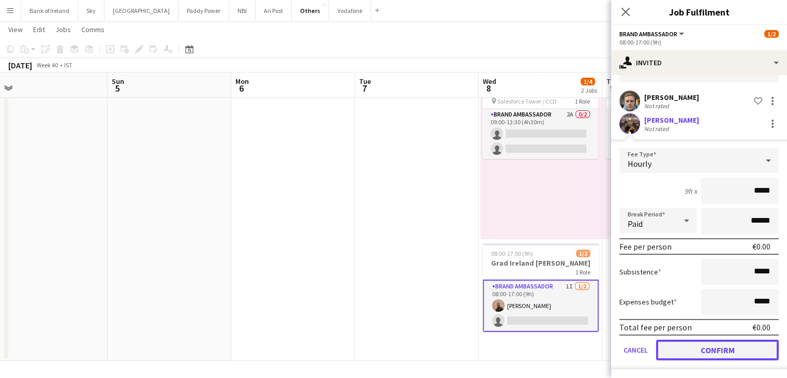
click at [707, 345] on button "Confirm" at bounding box center [717, 349] width 123 height 21
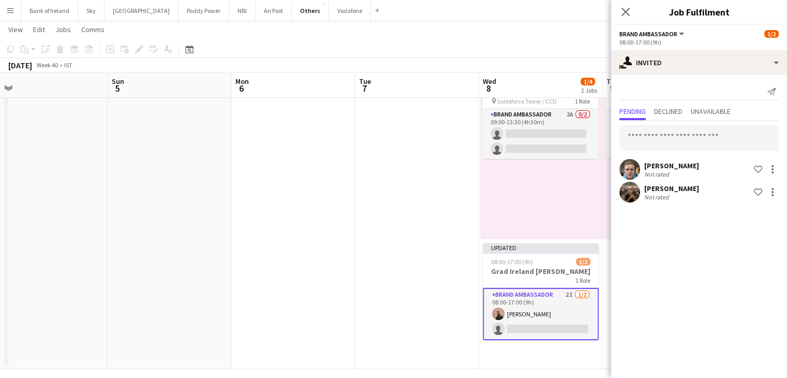
click at [433, 256] on app-date-cell at bounding box center [417, 210] width 124 height 317
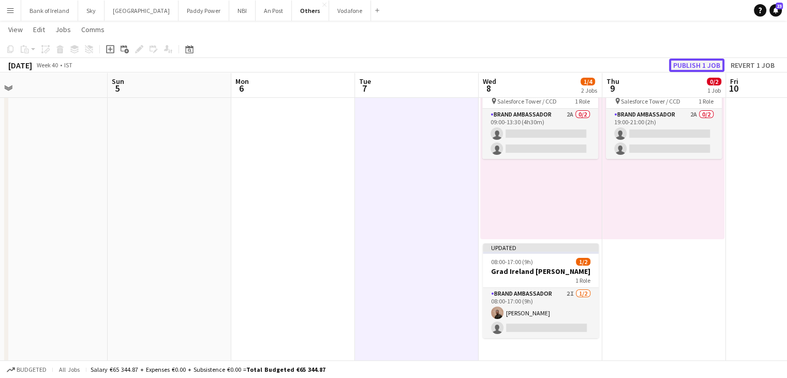
click at [684, 62] on button "Publish 1 job" at bounding box center [696, 64] width 55 height 13
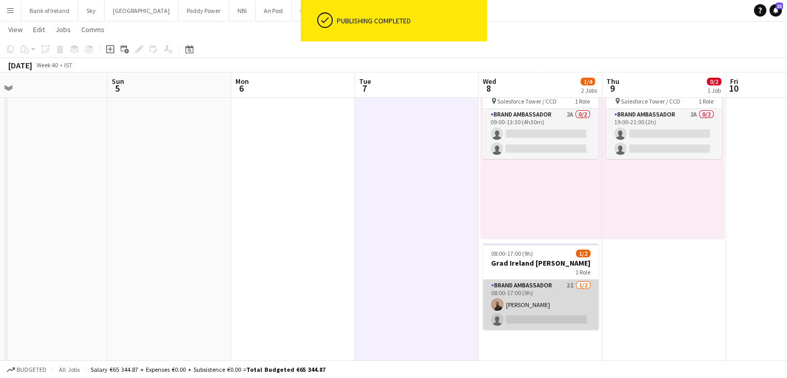
click at [549, 298] on app-card-role "Brand Ambassador 2I [DATE] 08:00-17:00 (9h) [PERSON_NAME] single-neutral-actions" at bounding box center [541, 304] width 116 height 50
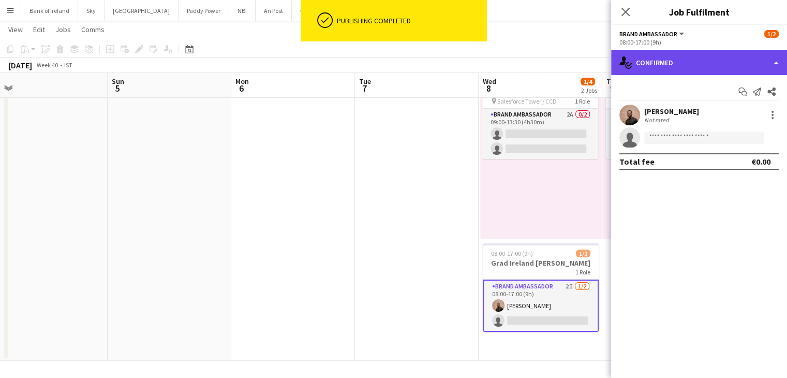
click at [692, 62] on div "single-neutral-actions-check-2 Confirmed" at bounding box center [699, 62] width 176 height 25
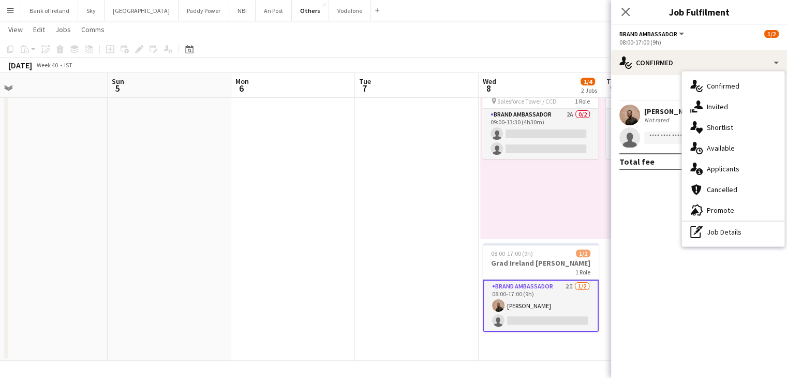
click at [415, 186] on app-date-cell at bounding box center [417, 206] width 124 height 309
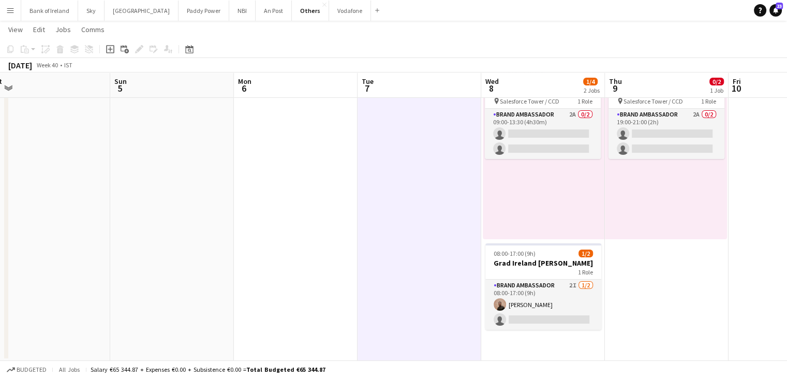
drag, startPoint x: 275, startPoint y: 183, endPoint x: 271, endPoint y: 248, distance: 65.3
click at [271, 248] on app-calendar-viewport "Wed 1 Thu 2 Fri 3 Sat 4 Sun 5 Mon 6 Tue 7 Wed 8 1/4 2 Jobs Thu 9 0/2 1 Job Fri …" at bounding box center [393, 168] width 787 height 384
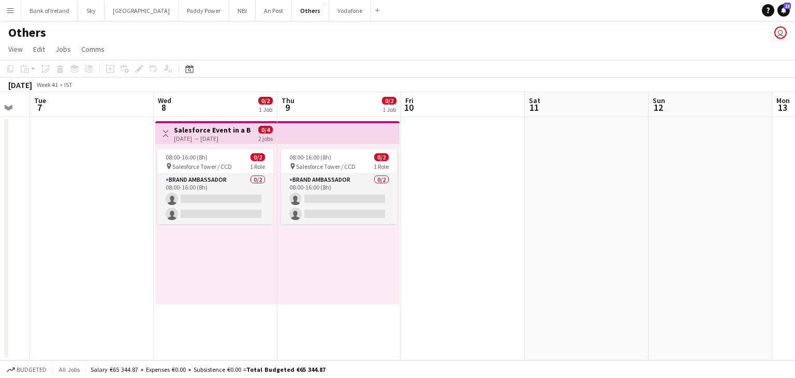
scroll to position [0, 341]
click at [256, 9] on button "An Post Close" at bounding box center [274, 11] width 36 height 20
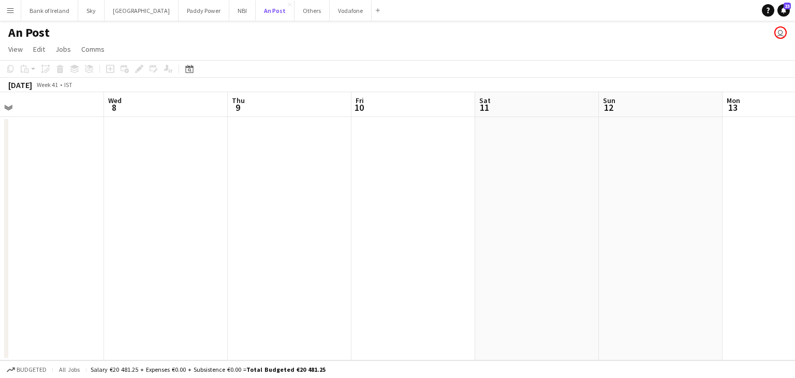
scroll to position [0, 265]
